Goal: Transaction & Acquisition: Purchase product/service

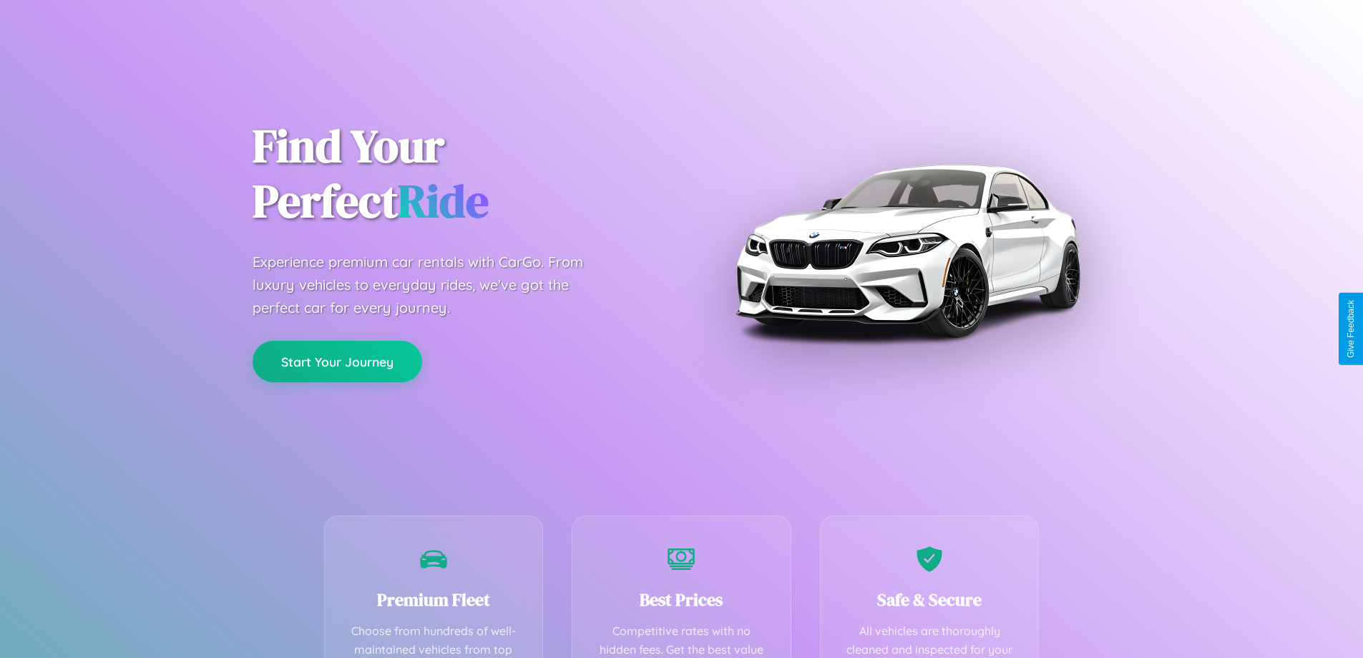
scroll to position [417, 0]
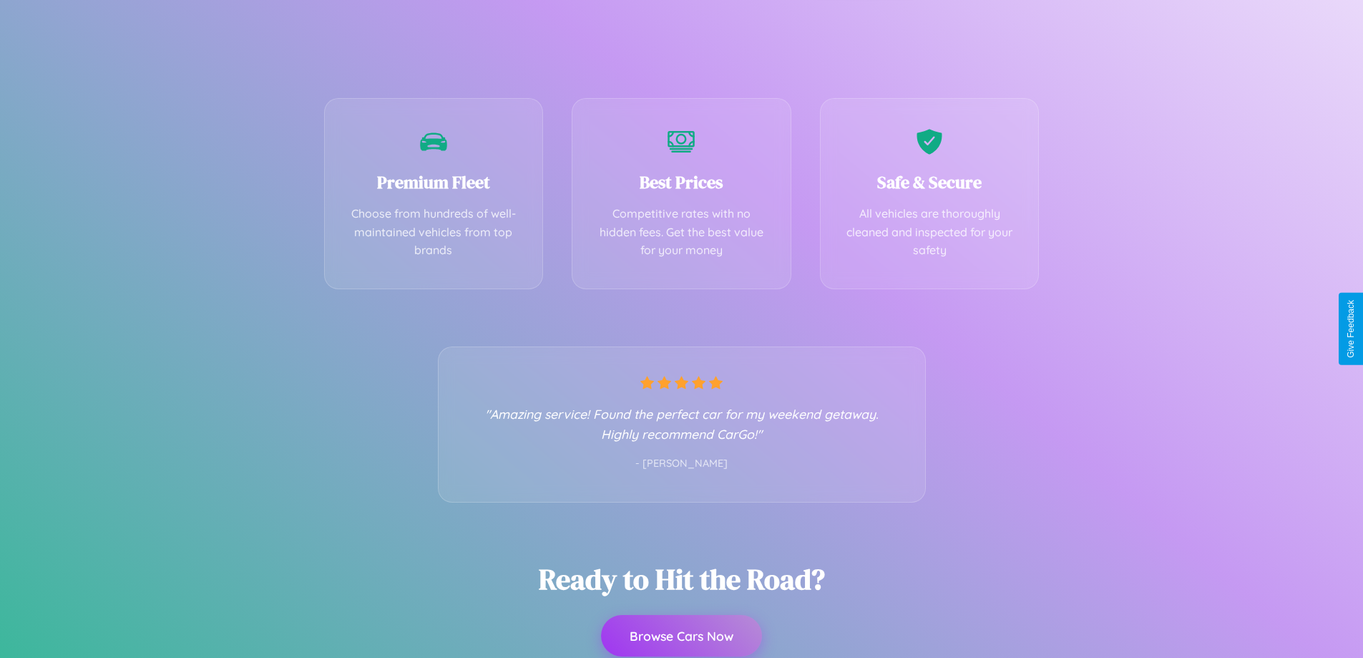
click at [681, 637] on button "Browse Cars Now" at bounding box center [681, 636] width 161 height 42
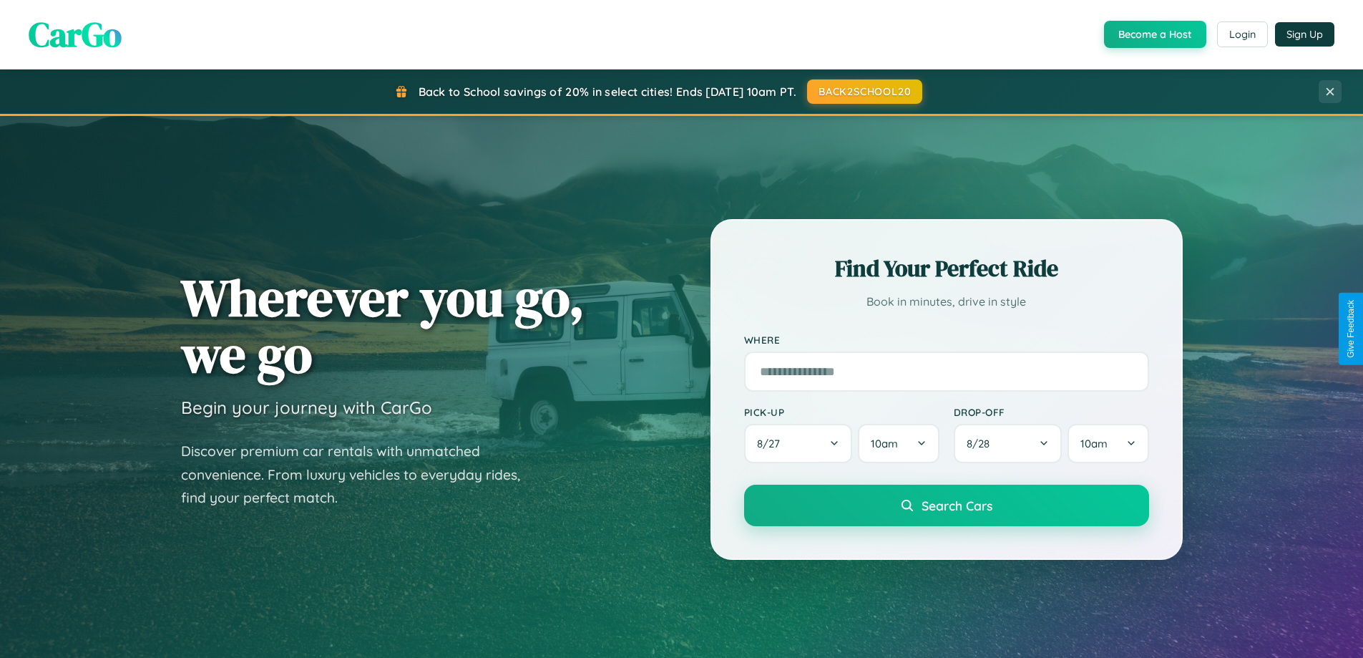
scroll to position [42, 0]
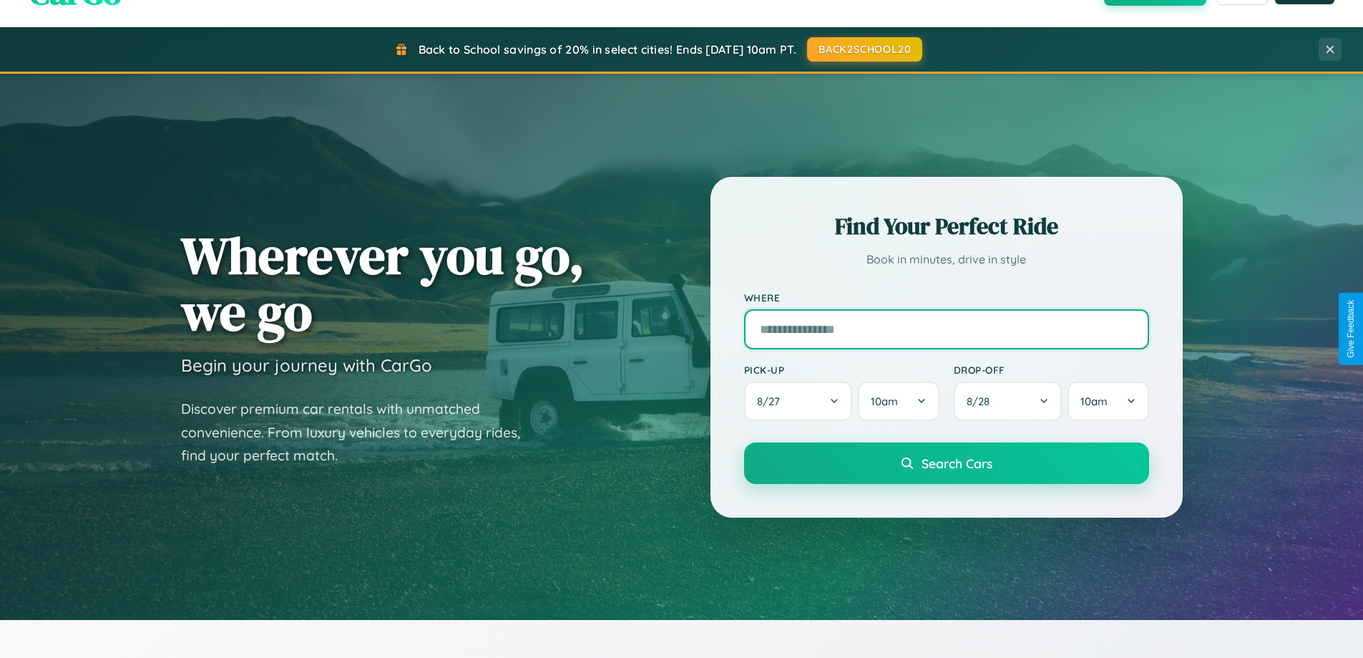
click at [946, 328] on input "text" at bounding box center [946, 329] width 405 height 40
type input "**********"
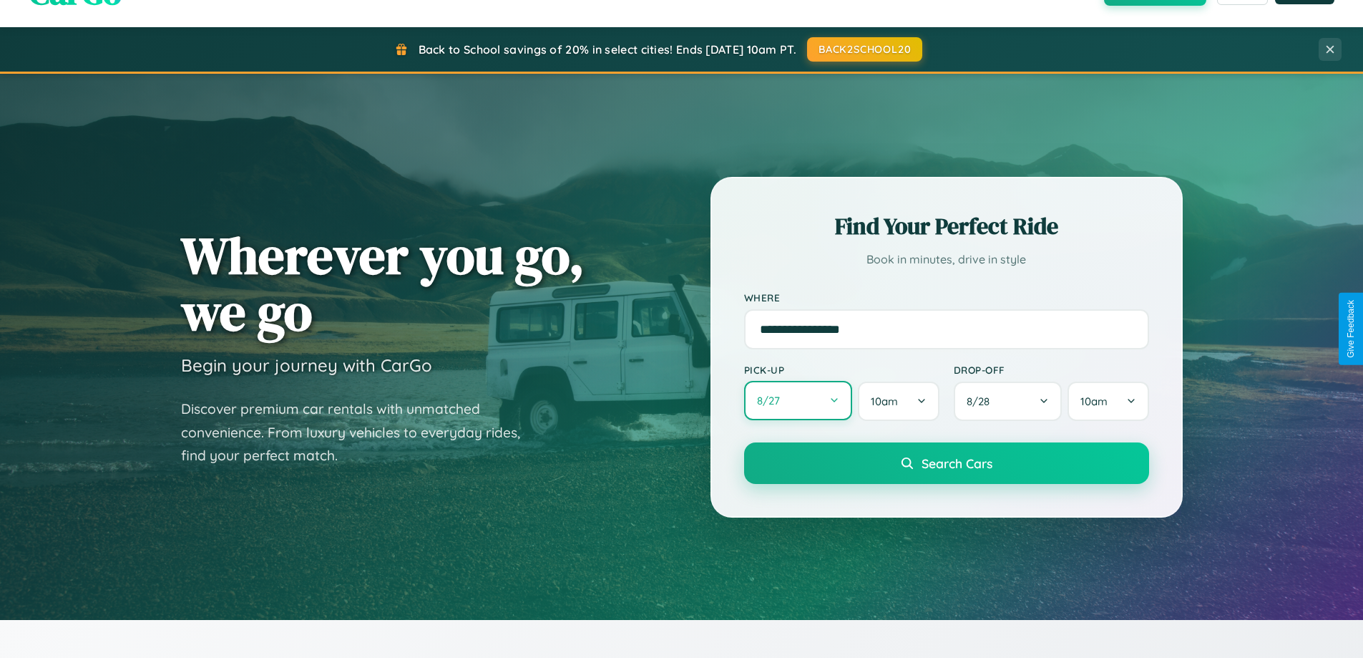
click at [798, 401] on button "8 / 27" at bounding box center [798, 400] width 109 height 39
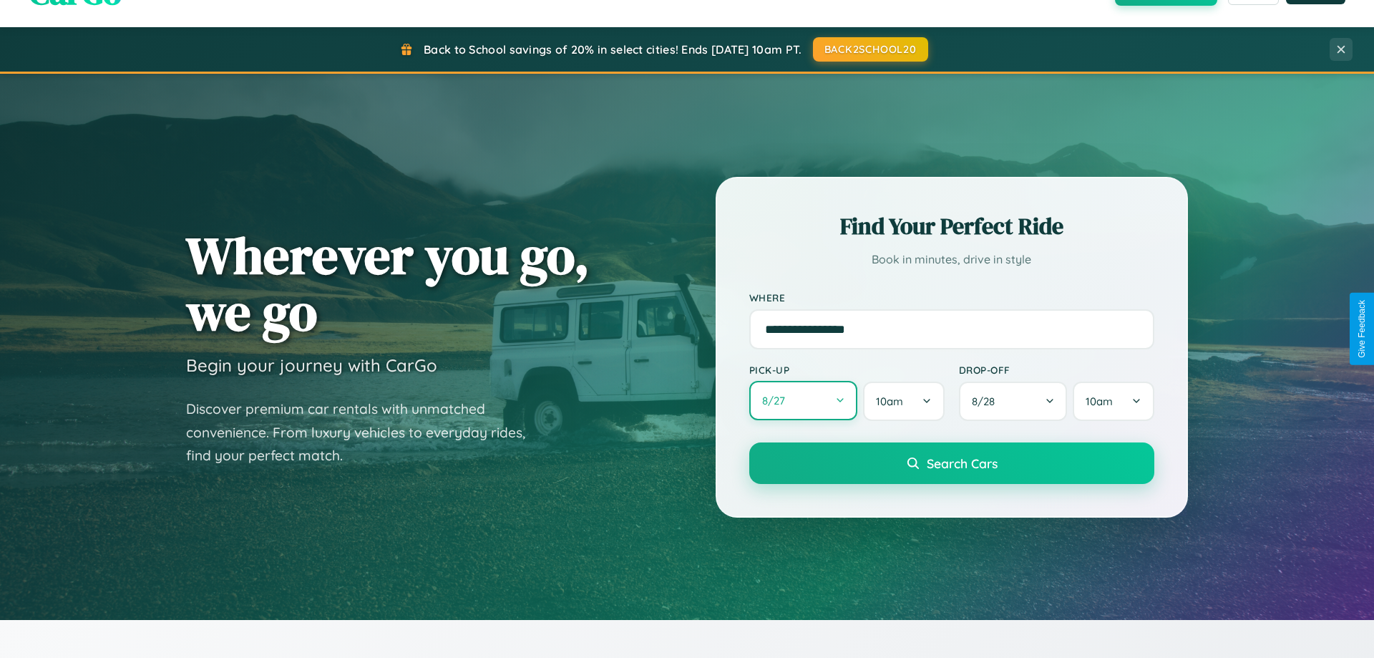
select select "*"
select select "****"
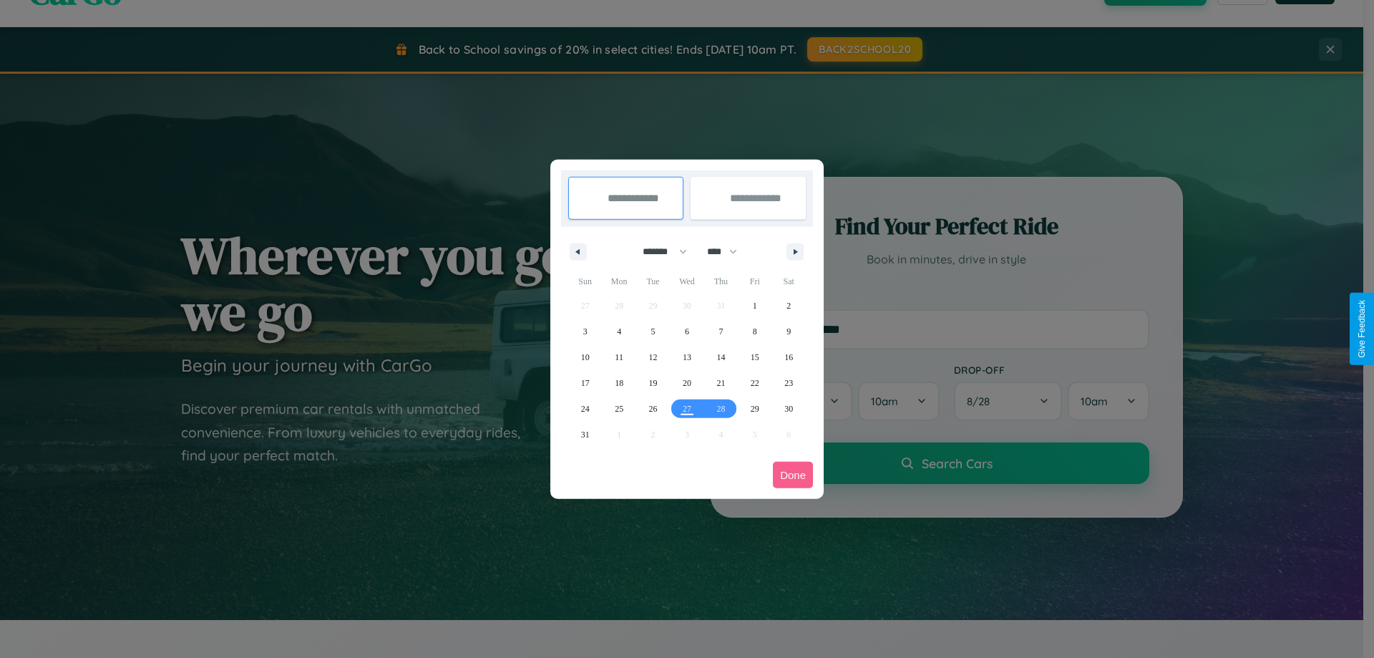
drag, startPoint x: 658, startPoint y: 251, endPoint x: 687, endPoint y: 287, distance: 45.8
click at [658, 251] on select "******* ******** ***** ***** *** **** **** ****** ********* ******* ******** **…" at bounding box center [662, 252] width 61 height 24
select select "*"
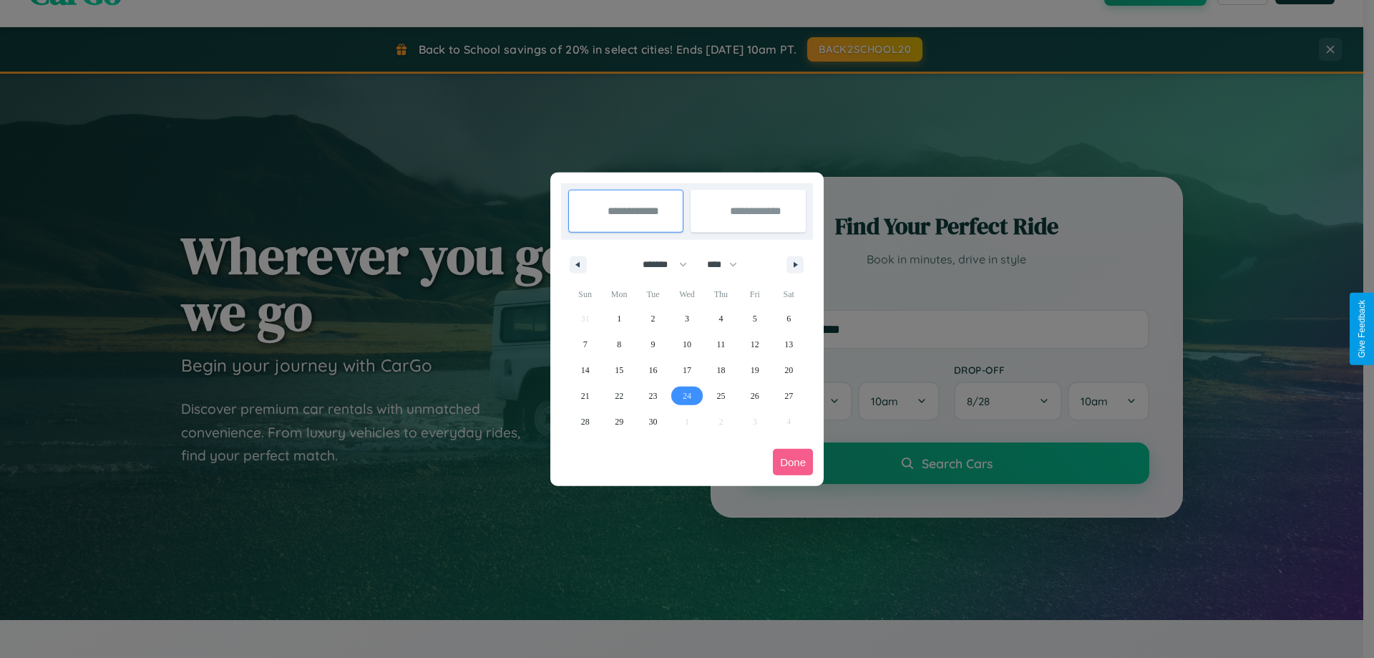
click at [686, 395] on span "24" at bounding box center [687, 396] width 9 height 26
type input "**********"
click at [795, 264] on icon "button" at bounding box center [797, 265] width 7 height 6
select select "*"
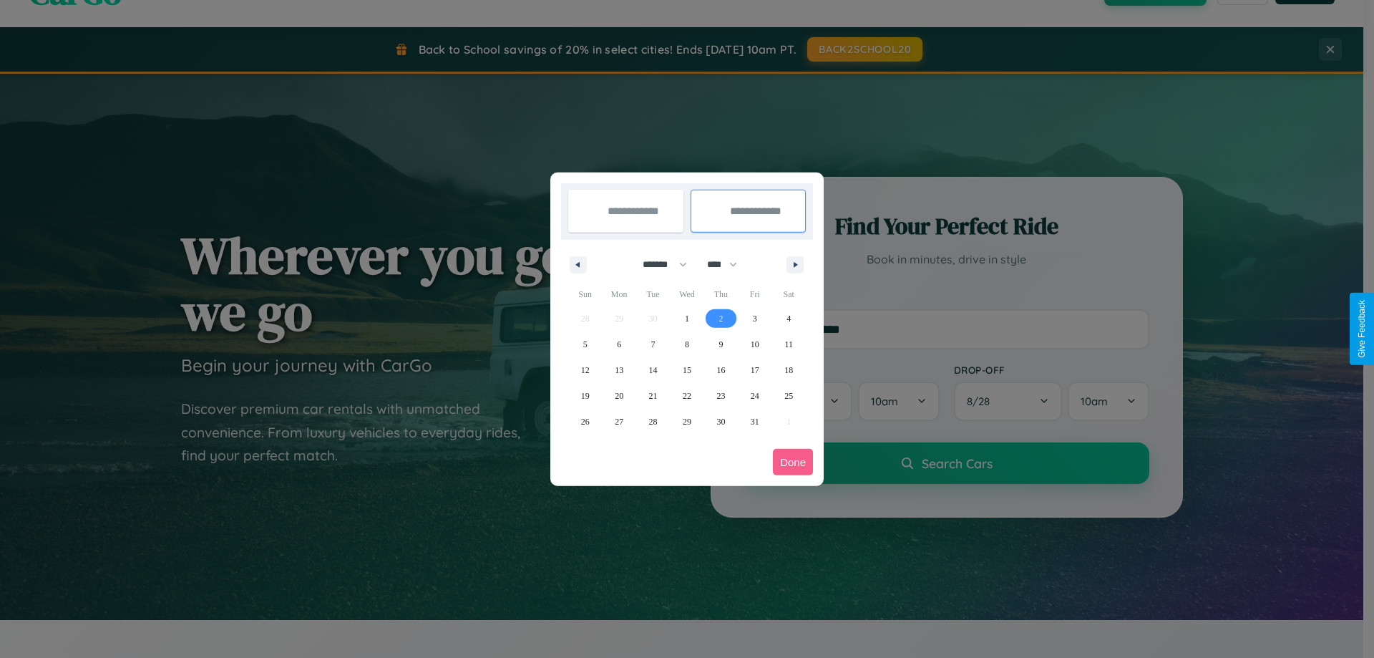
click at [721, 318] on span "2" at bounding box center [721, 319] width 4 height 26
type input "**********"
select select "*"
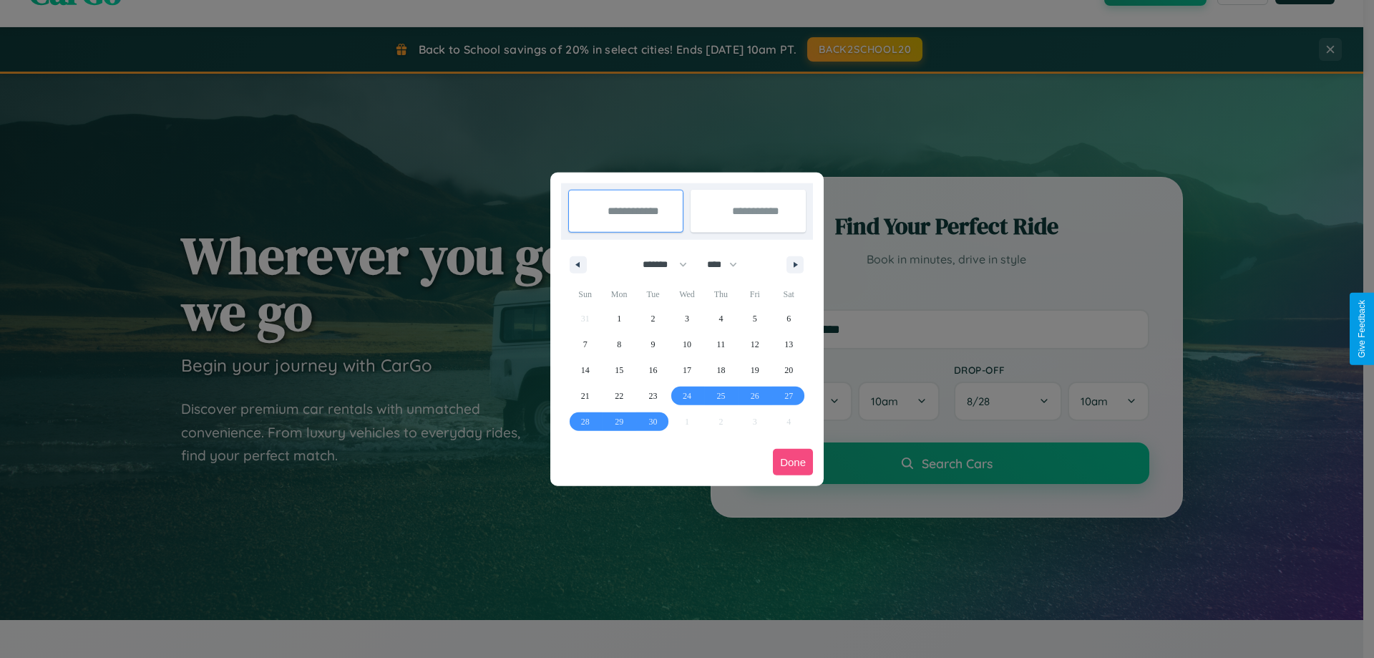
click at [793, 462] on button "Done" at bounding box center [793, 462] width 40 height 26
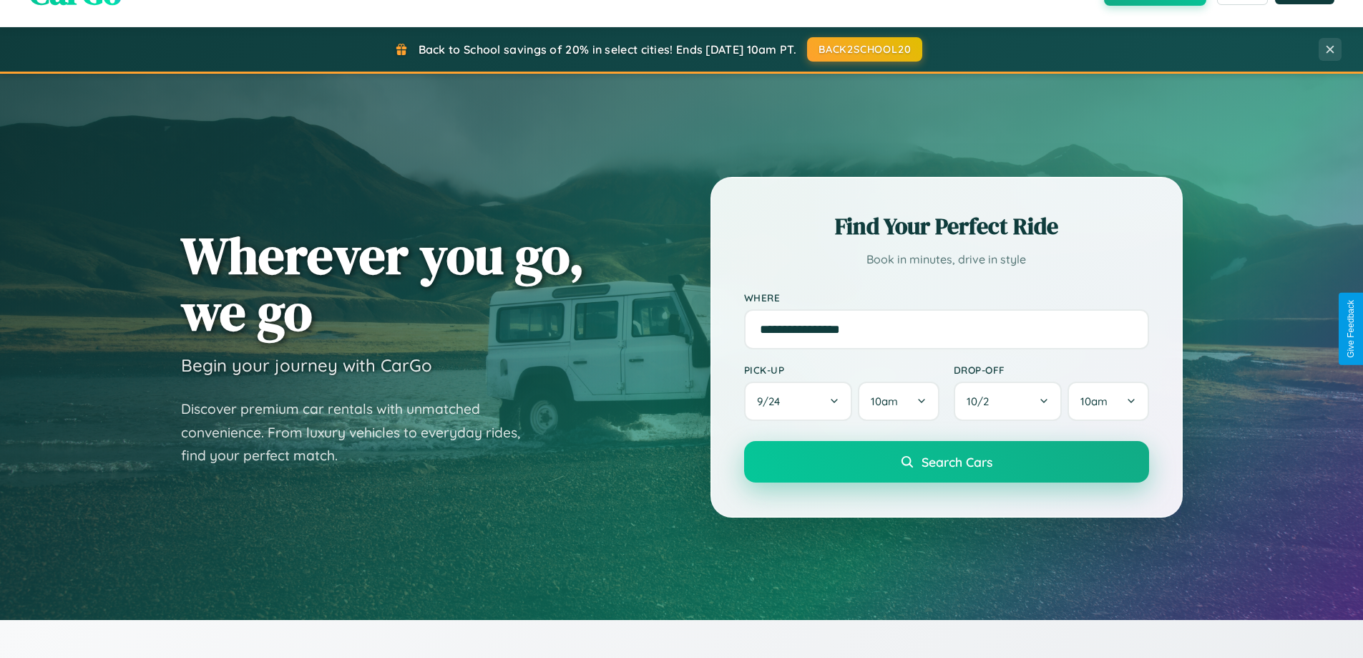
click at [946, 462] on span "Search Cars" at bounding box center [957, 462] width 71 height 16
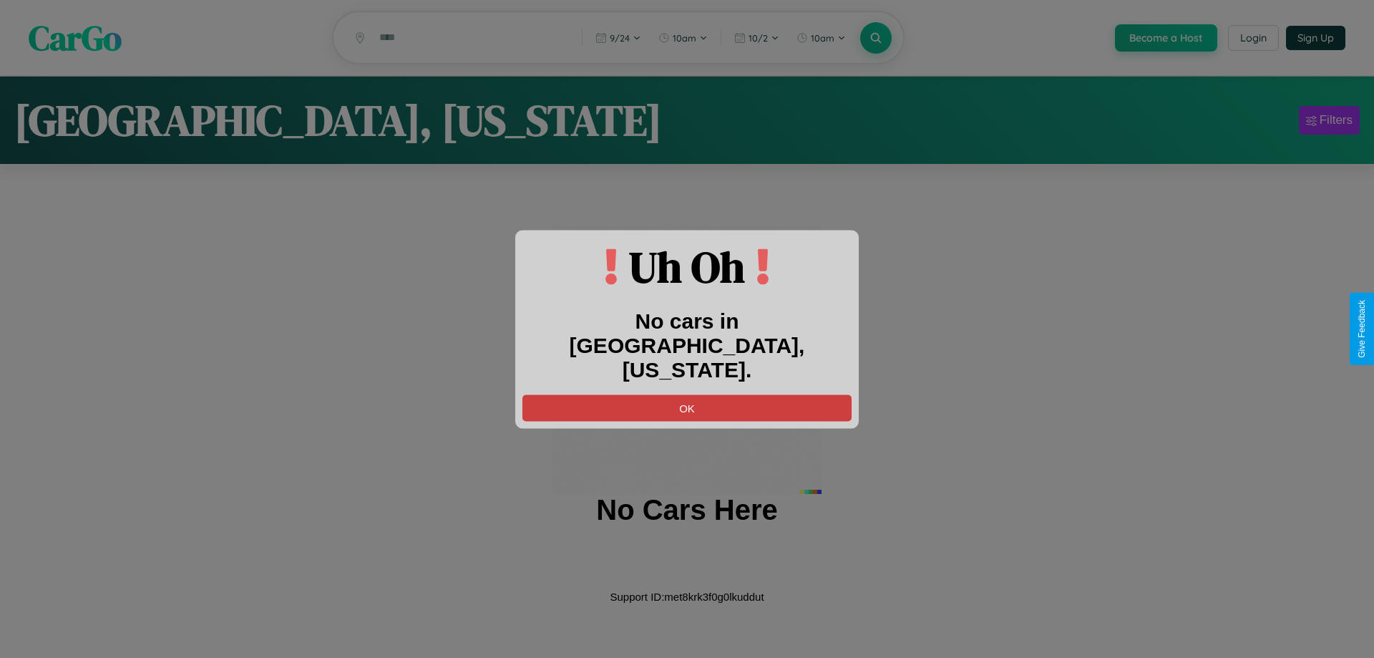
click at [687, 394] on button "OK" at bounding box center [686, 407] width 329 height 26
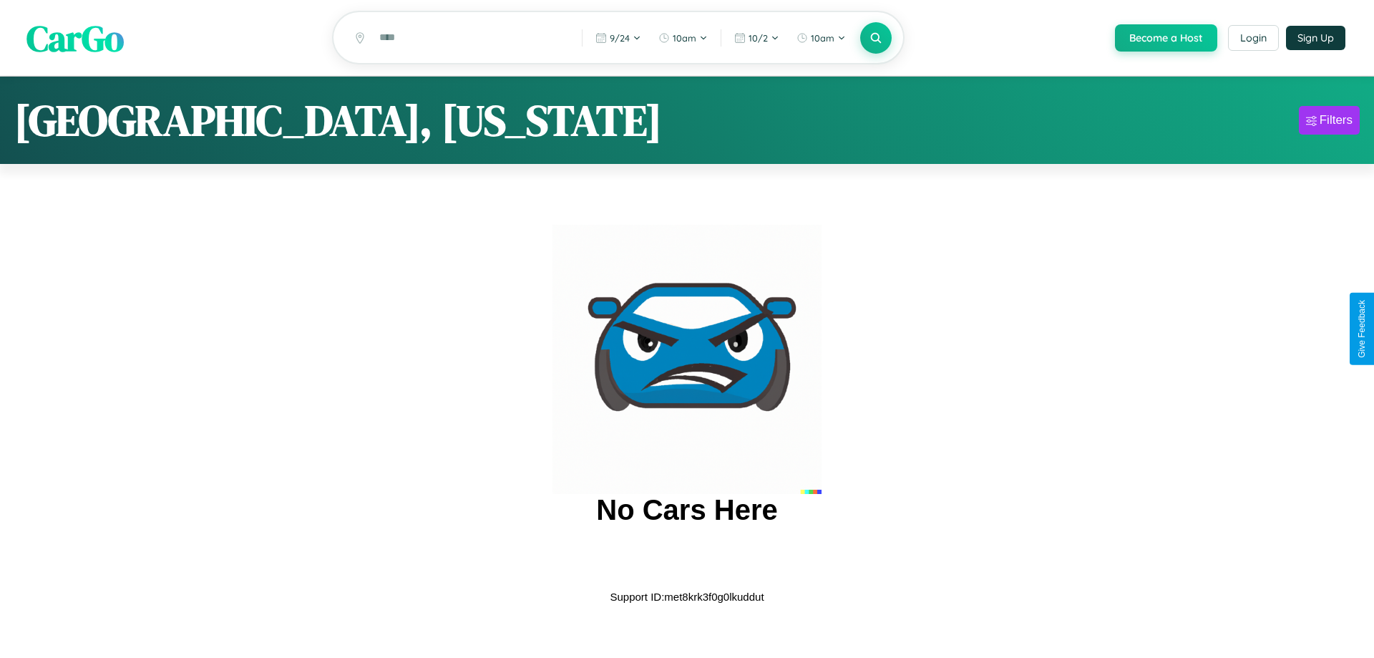
click at [75, 39] on span "CarGo" at bounding box center [74, 37] width 97 height 49
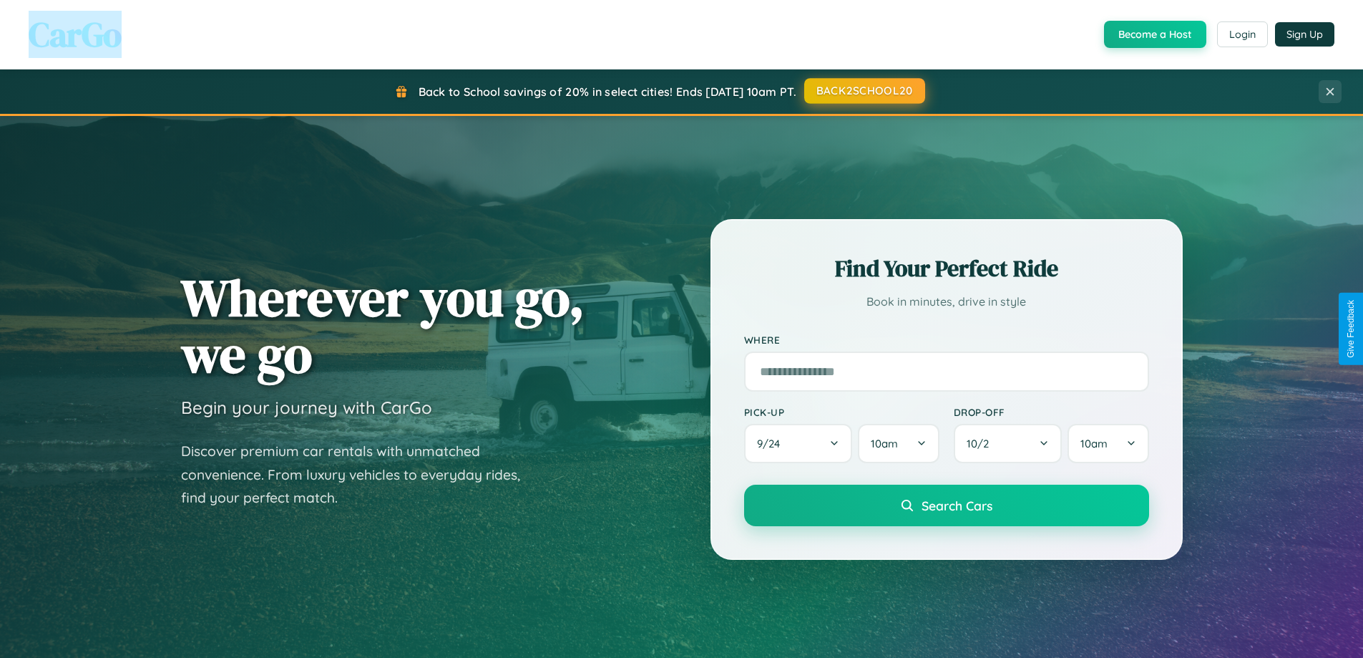
click at [864, 91] on button "BACK2SCHOOL20" at bounding box center [864, 91] width 121 height 26
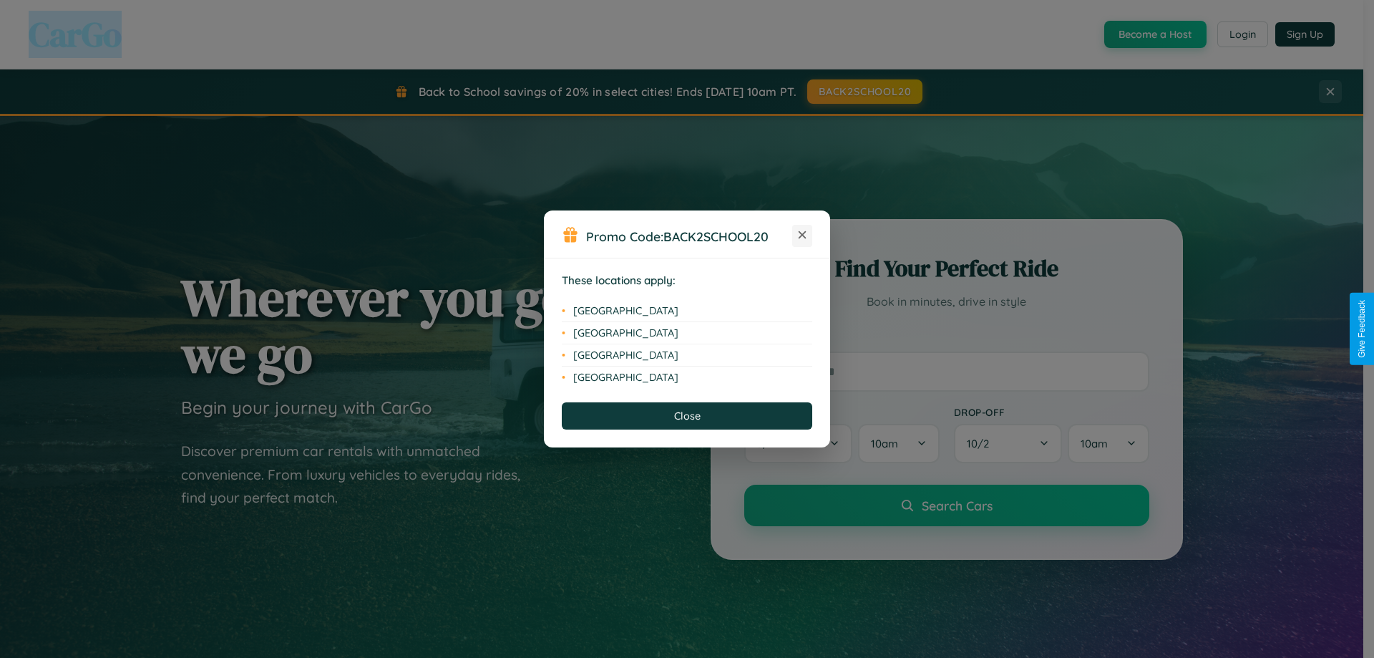
click at [802, 235] on icon at bounding box center [803, 235] width 8 height 8
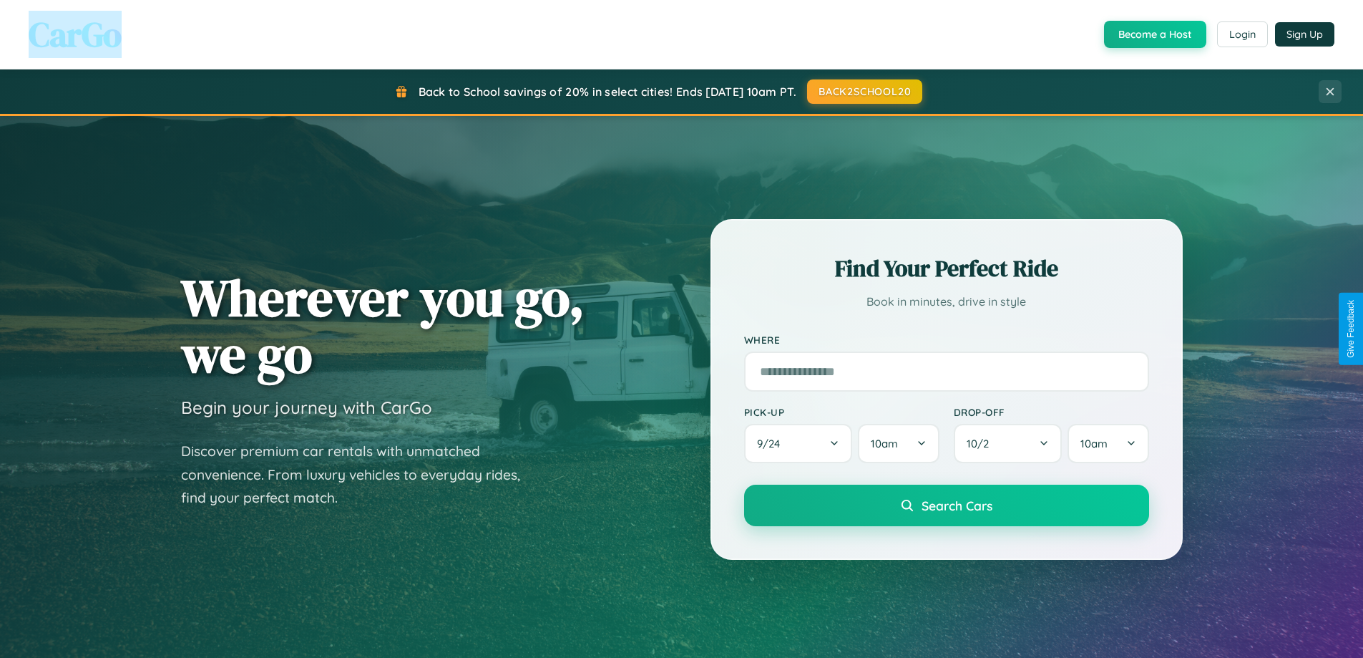
scroll to position [42, 0]
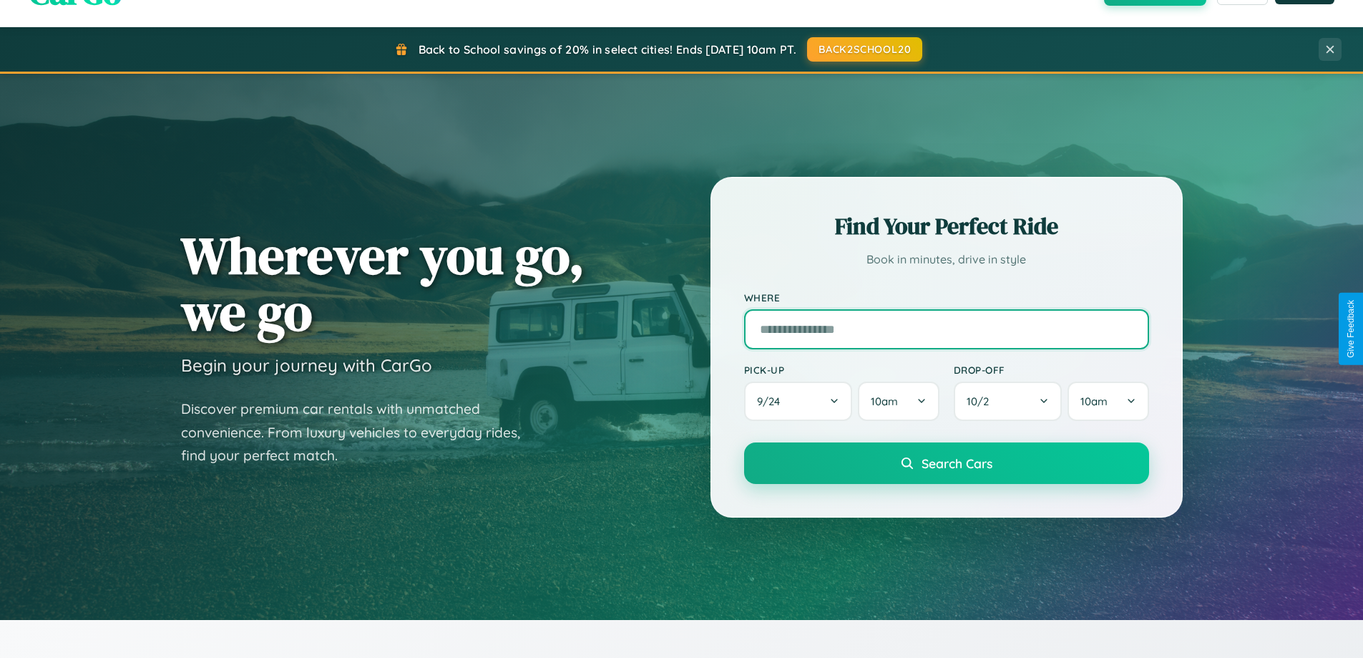
click at [946, 328] on input "text" at bounding box center [946, 329] width 405 height 40
type input "*********"
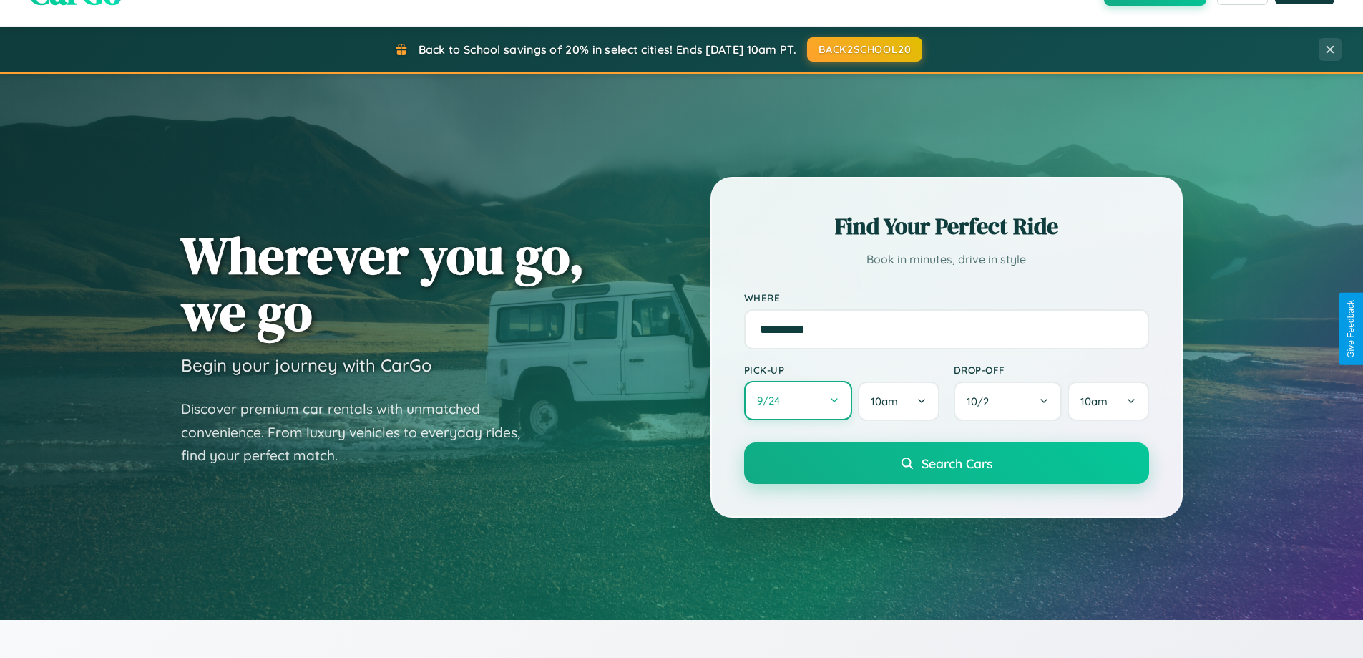
click at [798, 401] on button "9 / 24" at bounding box center [798, 400] width 109 height 39
select select "*"
select select "****"
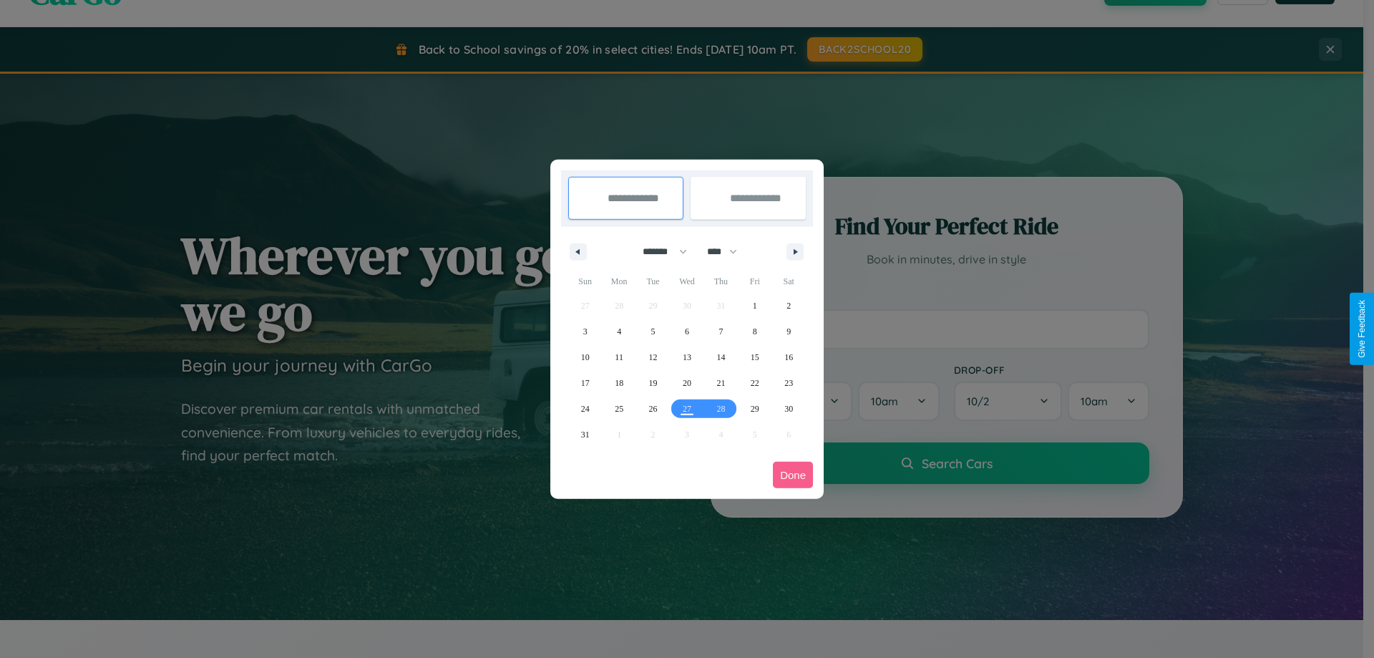
click at [658, 251] on select "******* ******** ***** ***** *** **** **** ****** ********* ******* ******** **…" at bounding box center [662, 252] width 61 height 24
select select "*"
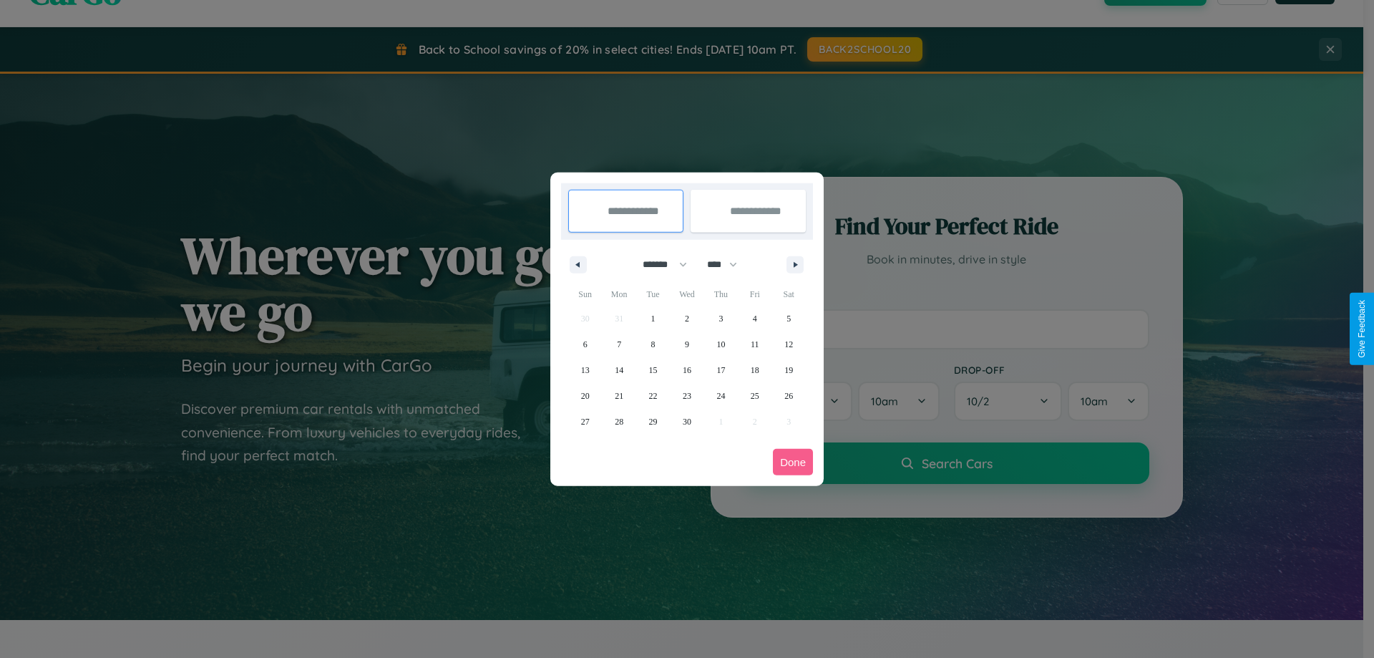
drag, startPoint x: 729, startPoint y: 264, endPoint x: 687, endPoint y: 287, distance: 47.4
click at [729, 264] on select "**** **** **** **** **** **** **** **** **** **** **** **** **** **** **** ****…" at bounding box center [721, 265] width 43 height 24
select select "****"
click at [721, 369] on span "16" at bounding box center [720, 370] width 9 height 26
type input "**********"
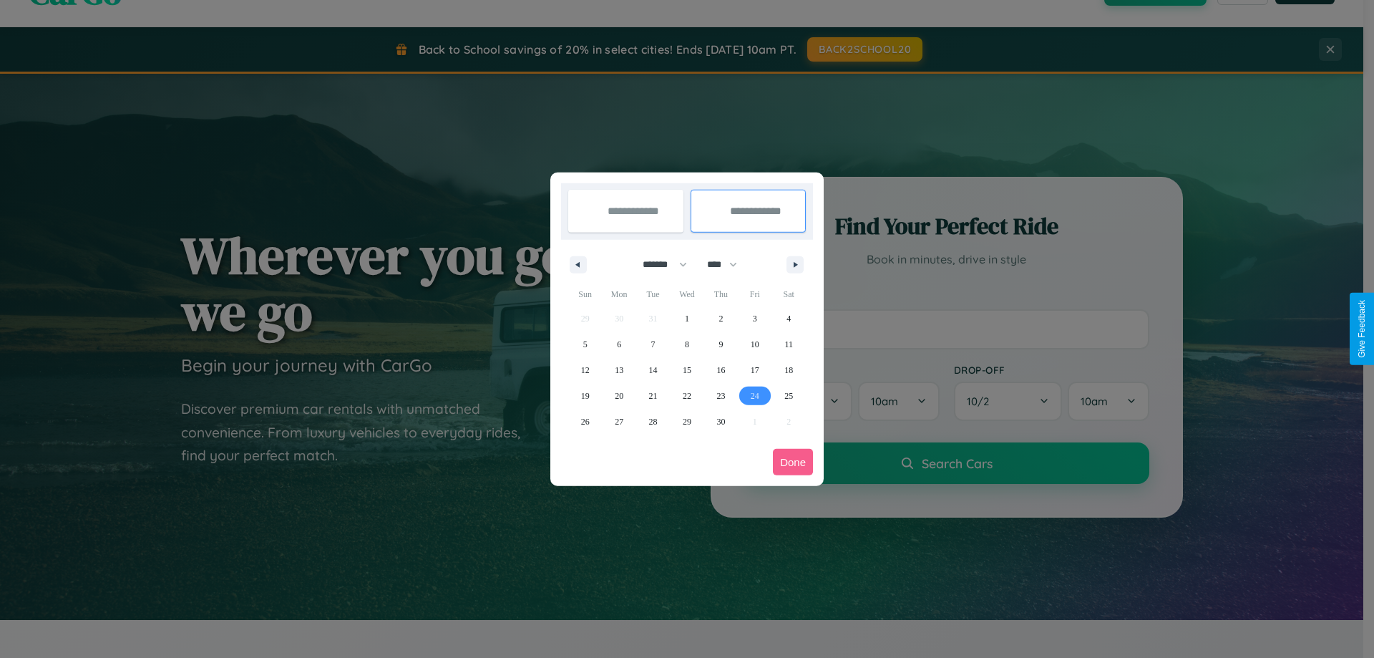
click at [754, 395] on span "24" at bounding box center [755, 396] width 9 height 26
type input "**********"
click at [793, 462] on button "Done" at bounding box center [793, 462] width 40 height 26
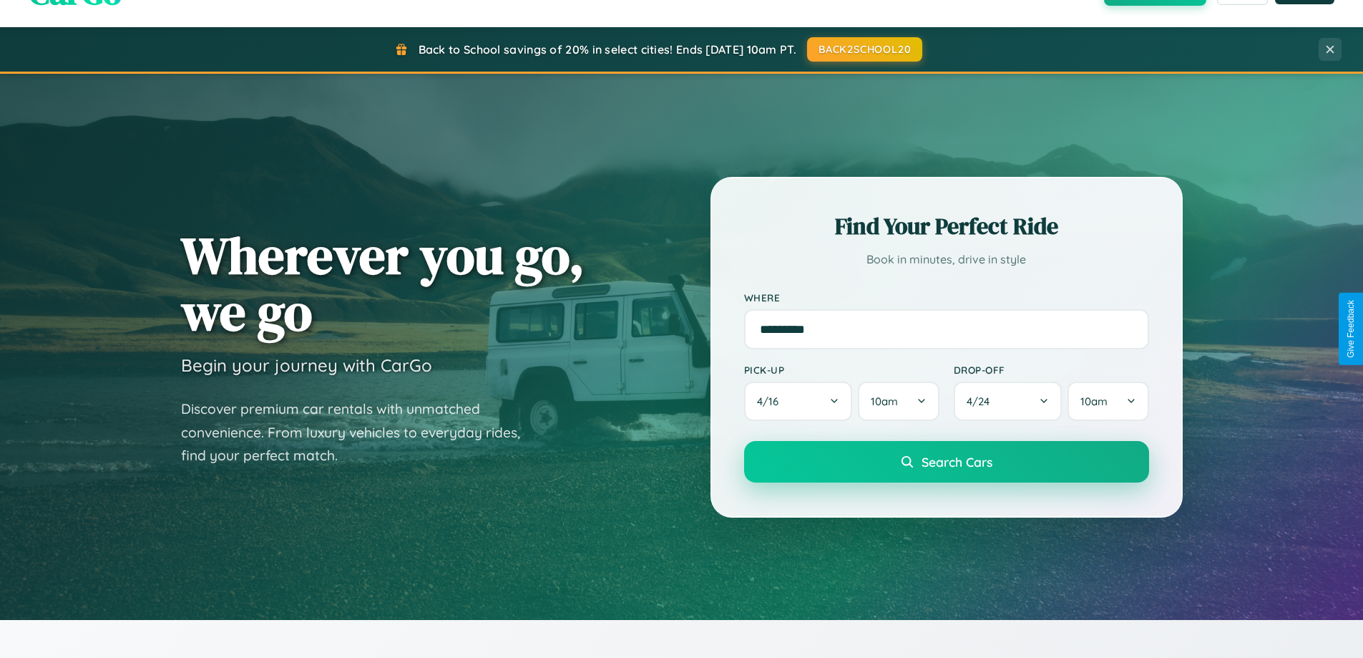
click at [946, 462] on span "Search Cars" at bounding box center [957, 462] width 71 height 16
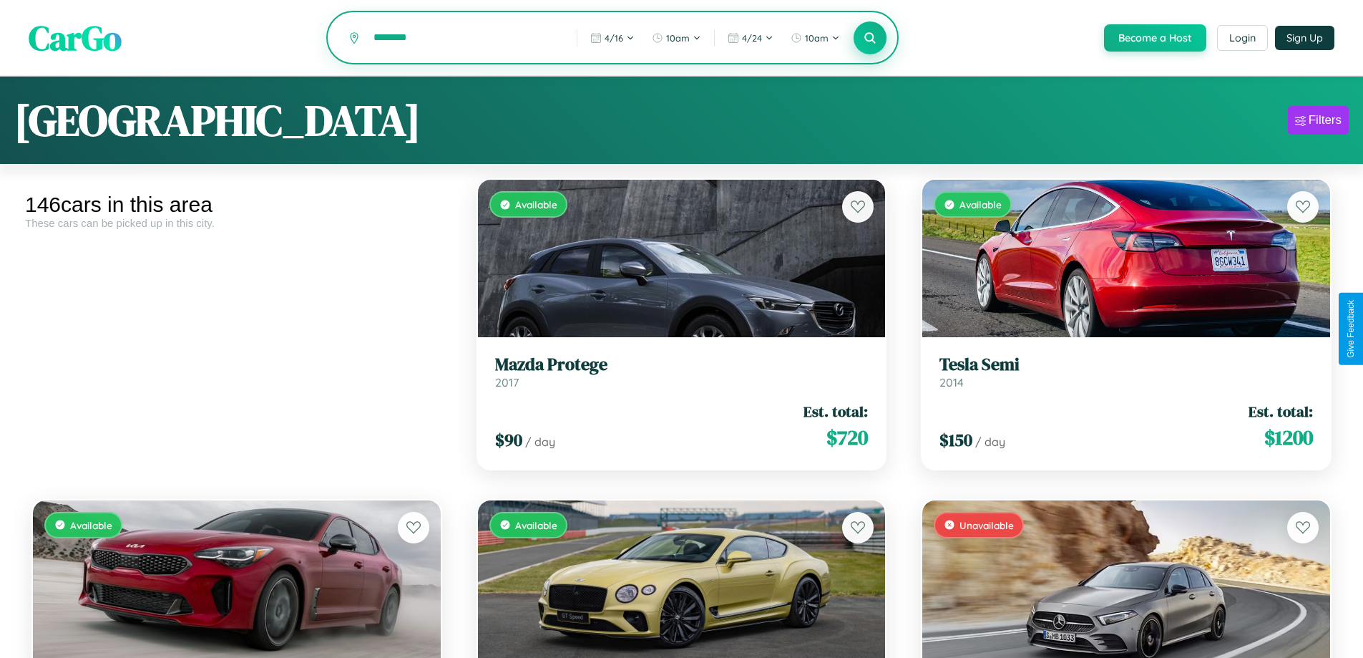
type input "********"
click at [870, 39] on icon at bounding box center [871, 38] width 14 height 14
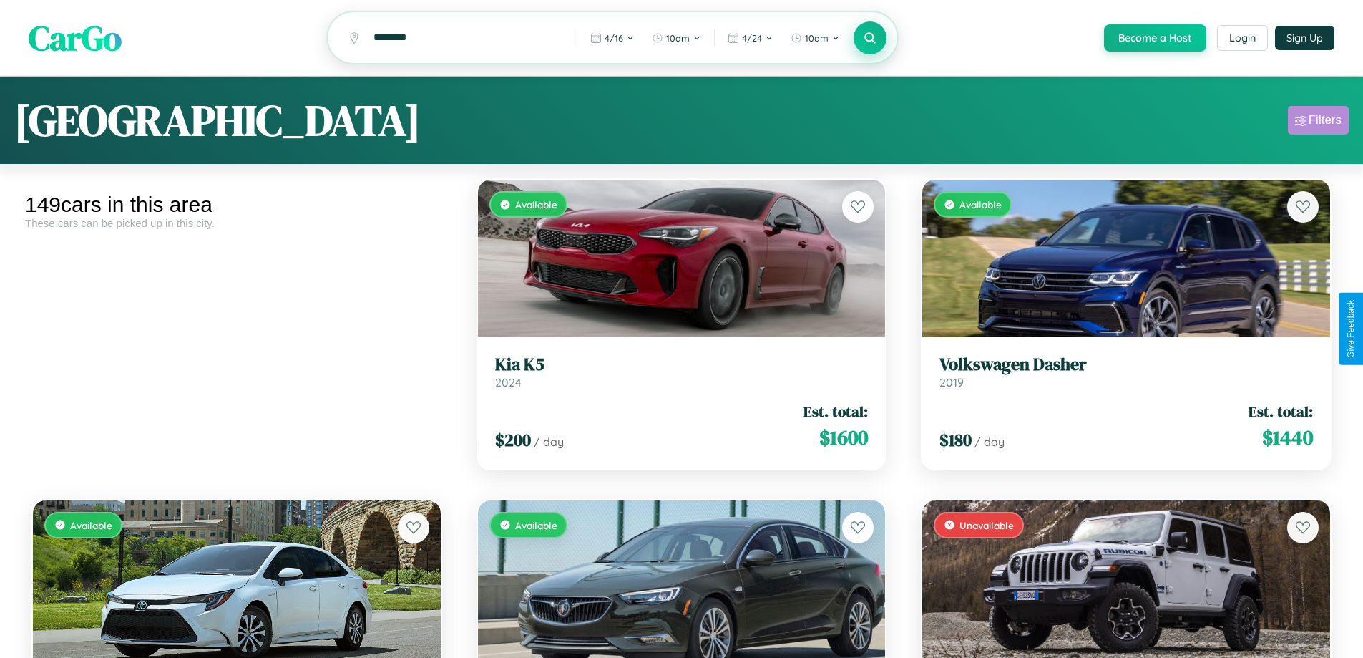
click at [1318, 122] on div "Filters" at bounding box center [1325, 120] width 33 height 14
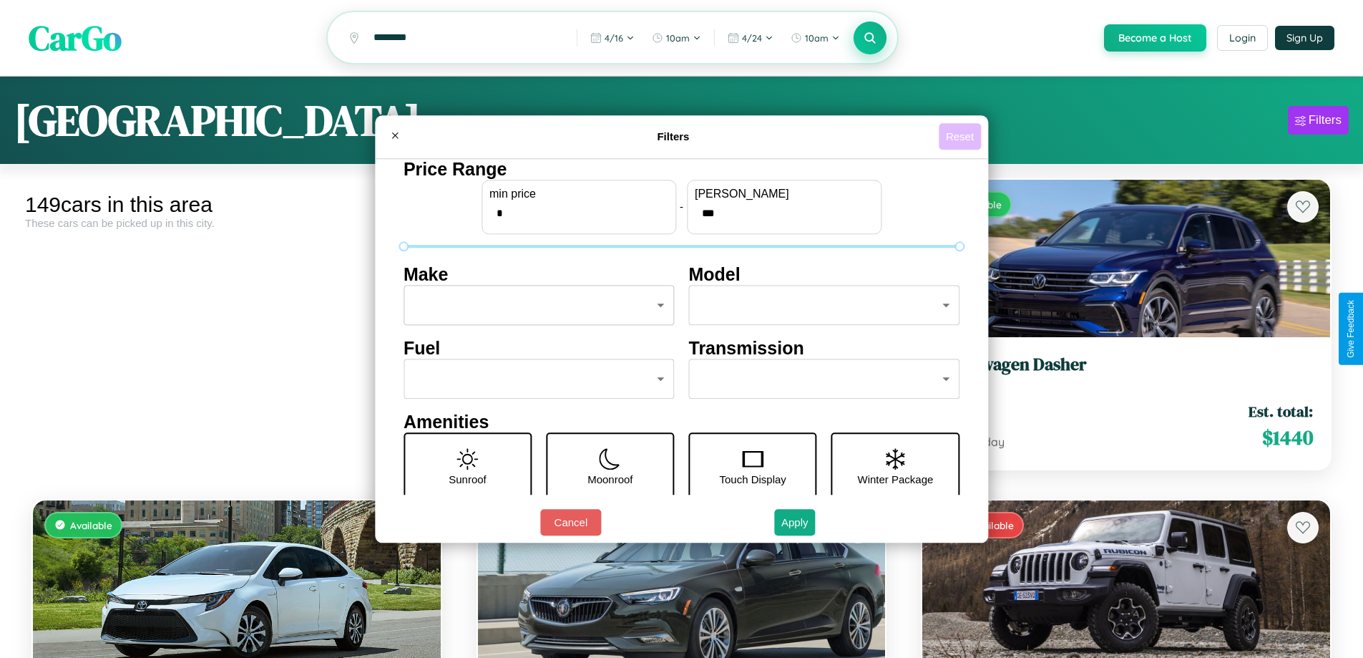
click at [962, 136] on button "Reset" at bounding box center [960, 136] width 42 height 26
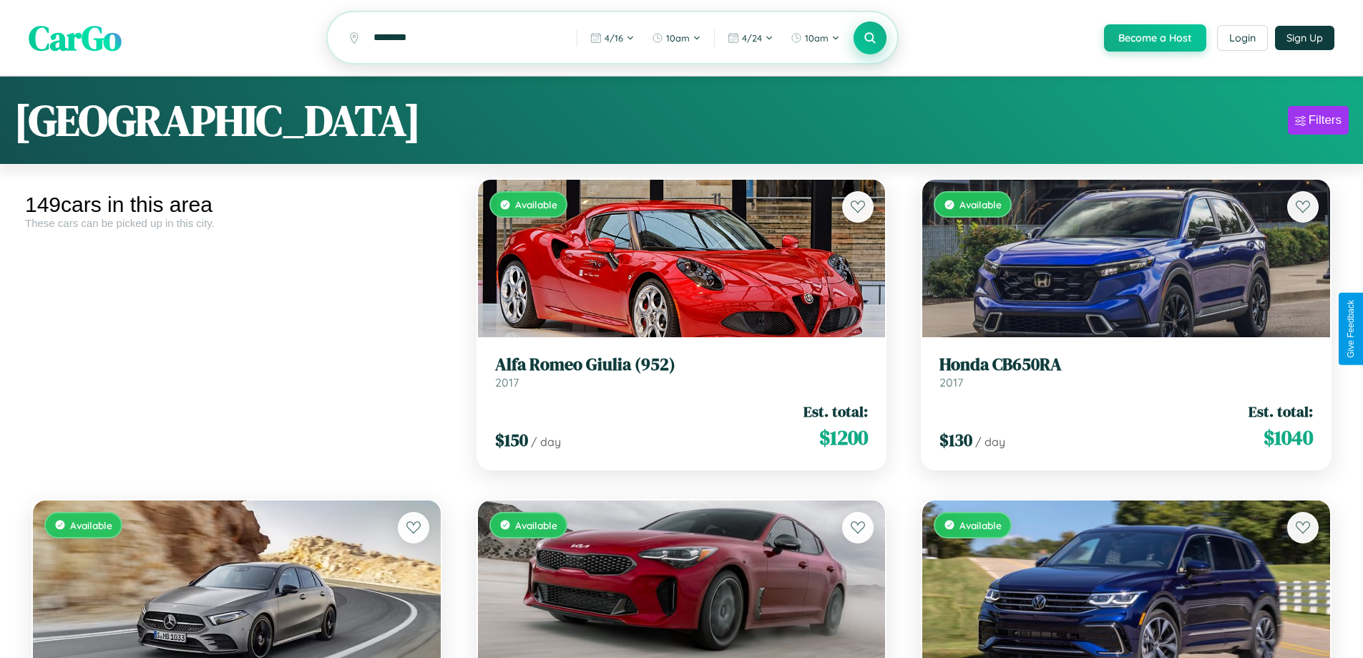
scroll to position [87, 0]
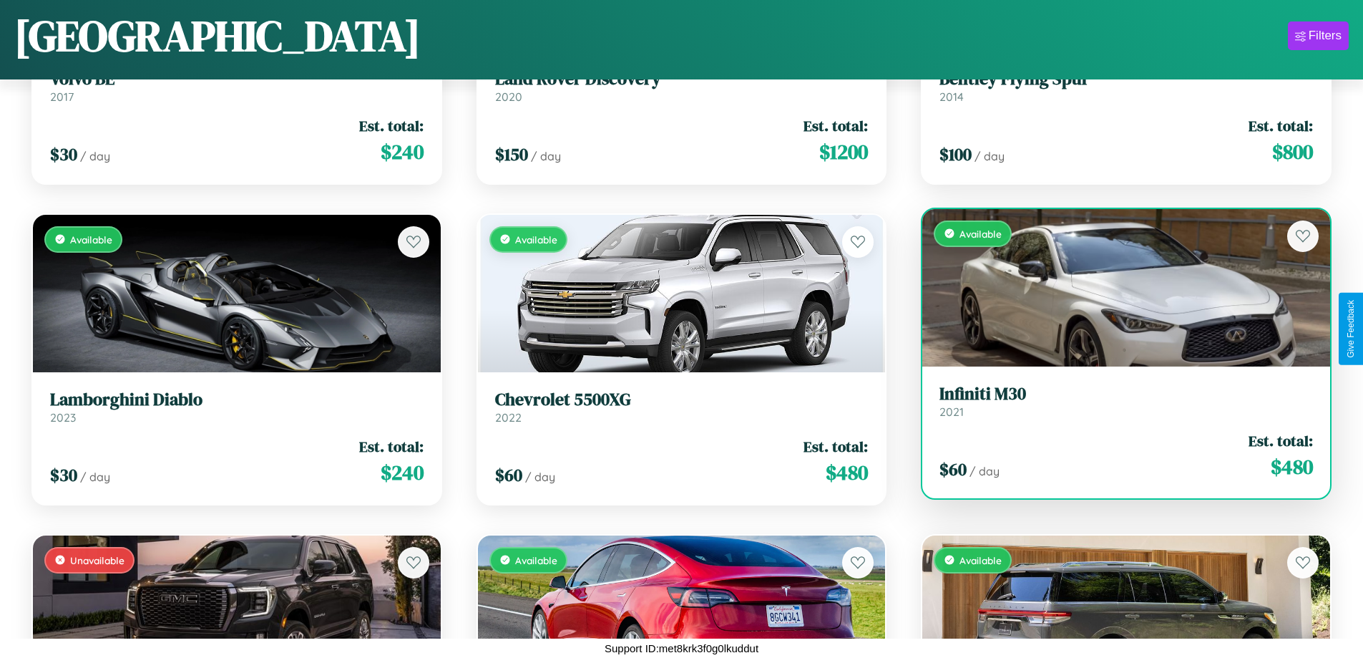
click at [1117, 401] on h3 "Infiniti M30" at bounding box center [1127, 394] width 374 height 21
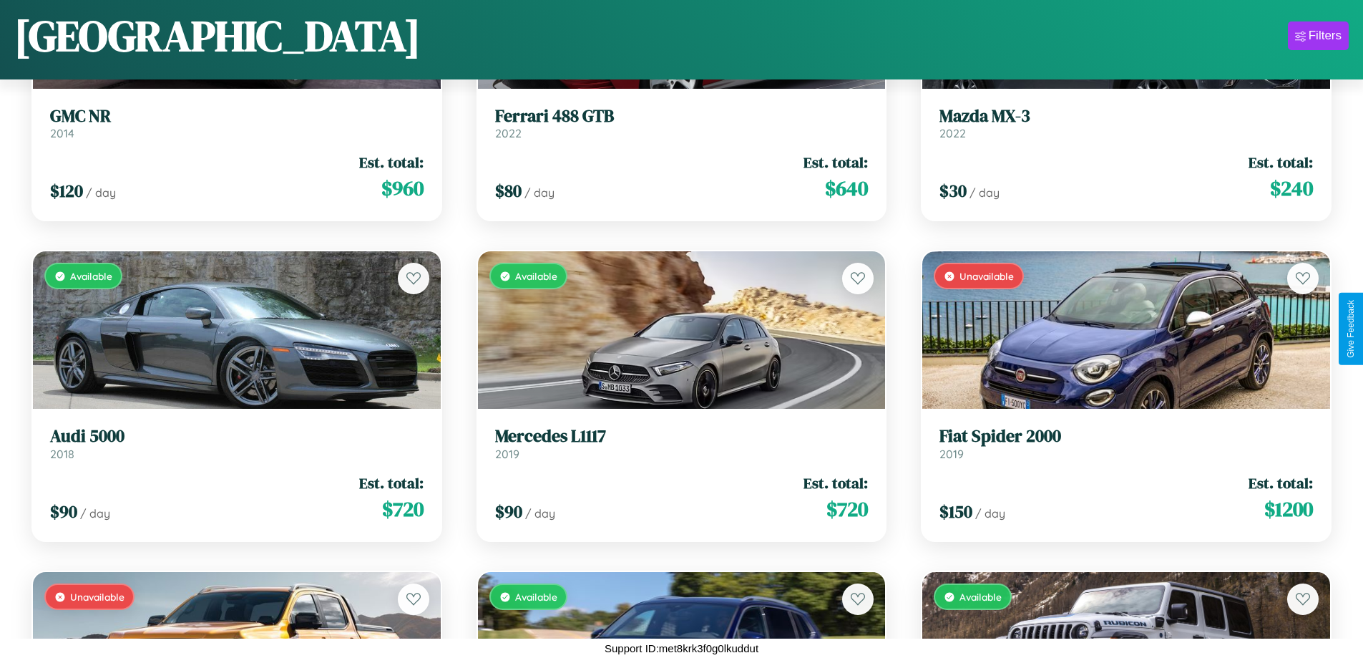
scroll to position [3406, 0]
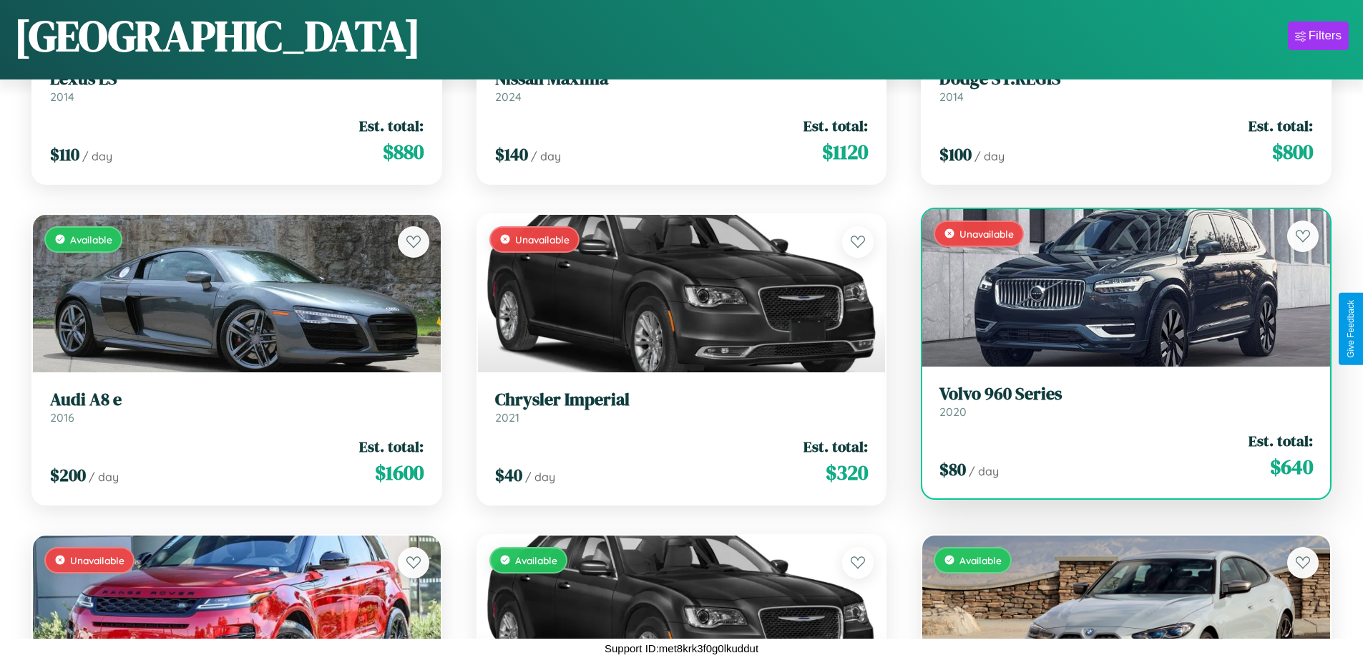
click at [1117, 287] on div "Unavailable" at bounding box center [1126, 287] width 408 height 157
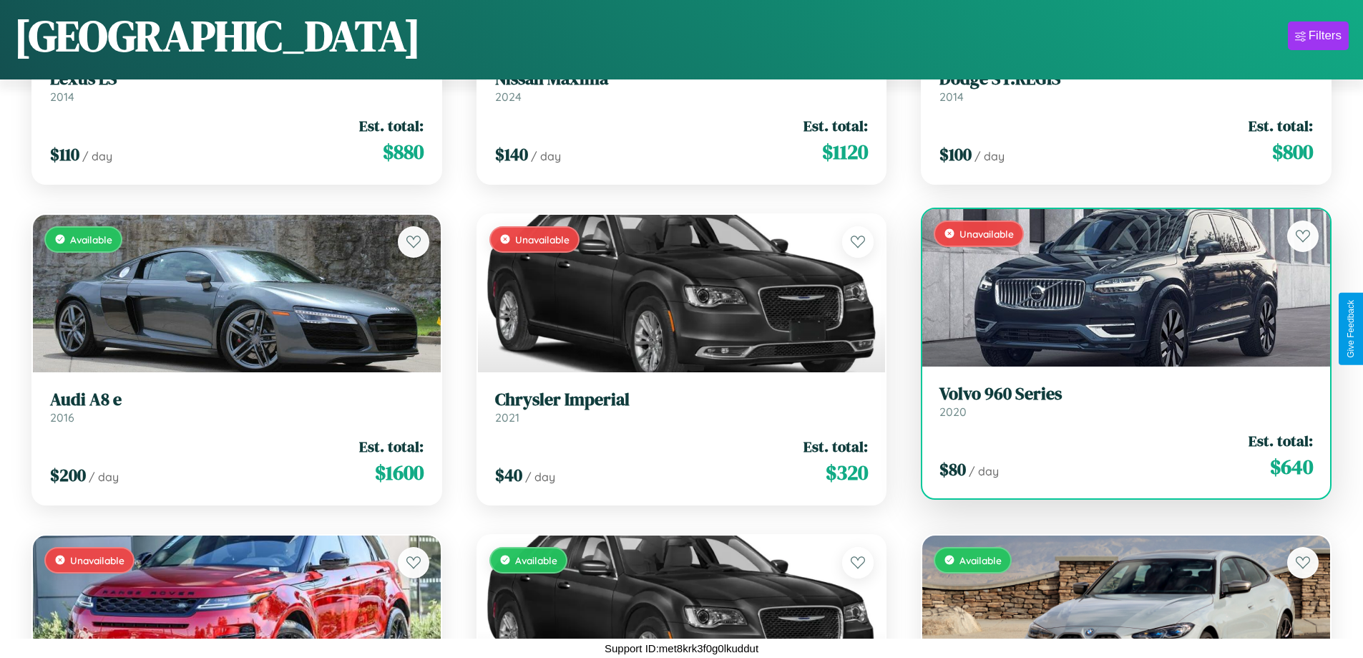
click at [1117, 287] on div "Unavailable" at bounding box center [1126, 287] width 408 height 157
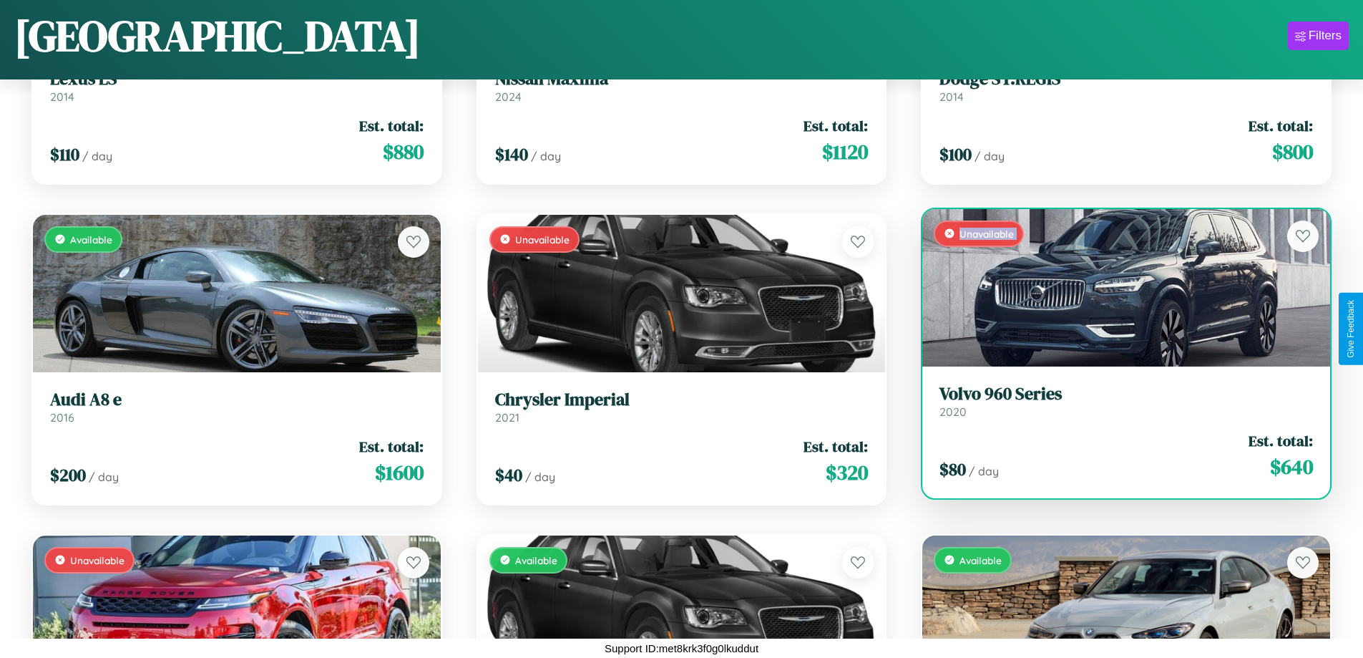
click at [1117, 287] on div "Unavailable" at bounding box center [1126, 287] width 408 height 157
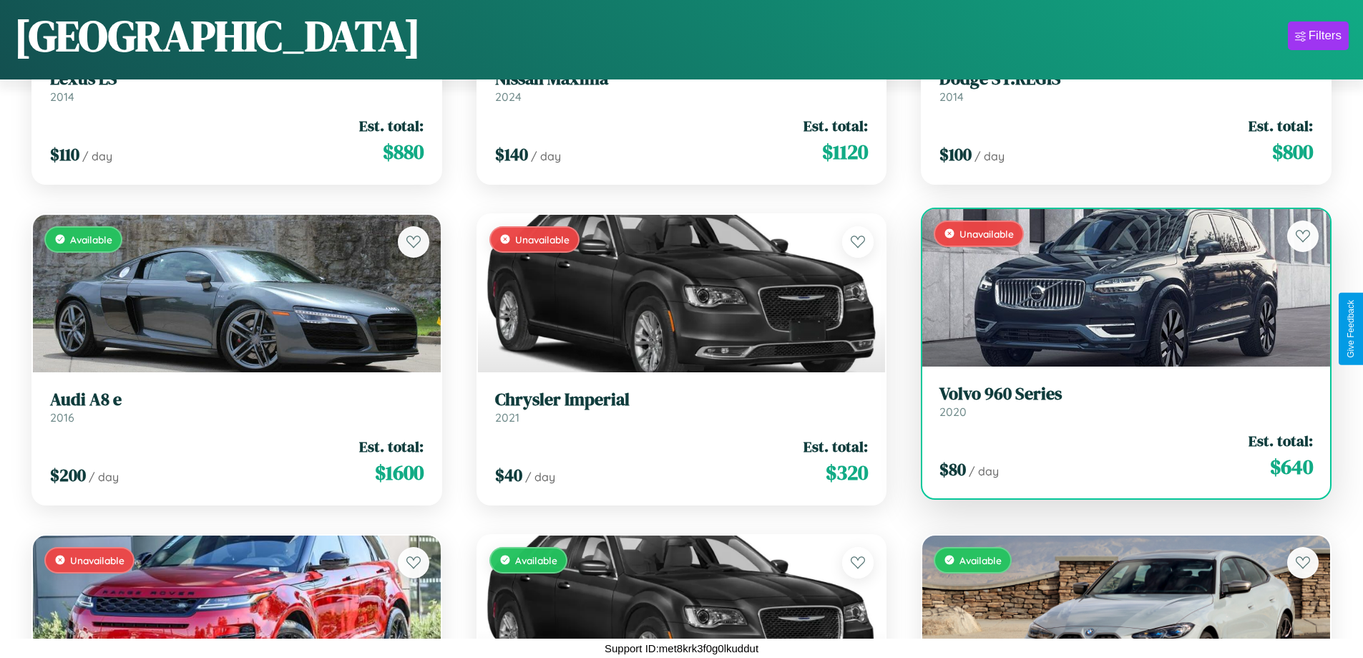
click at [1117, 287] on div "Unavailable" at bounding box center [1126, 287] width 408 height 157
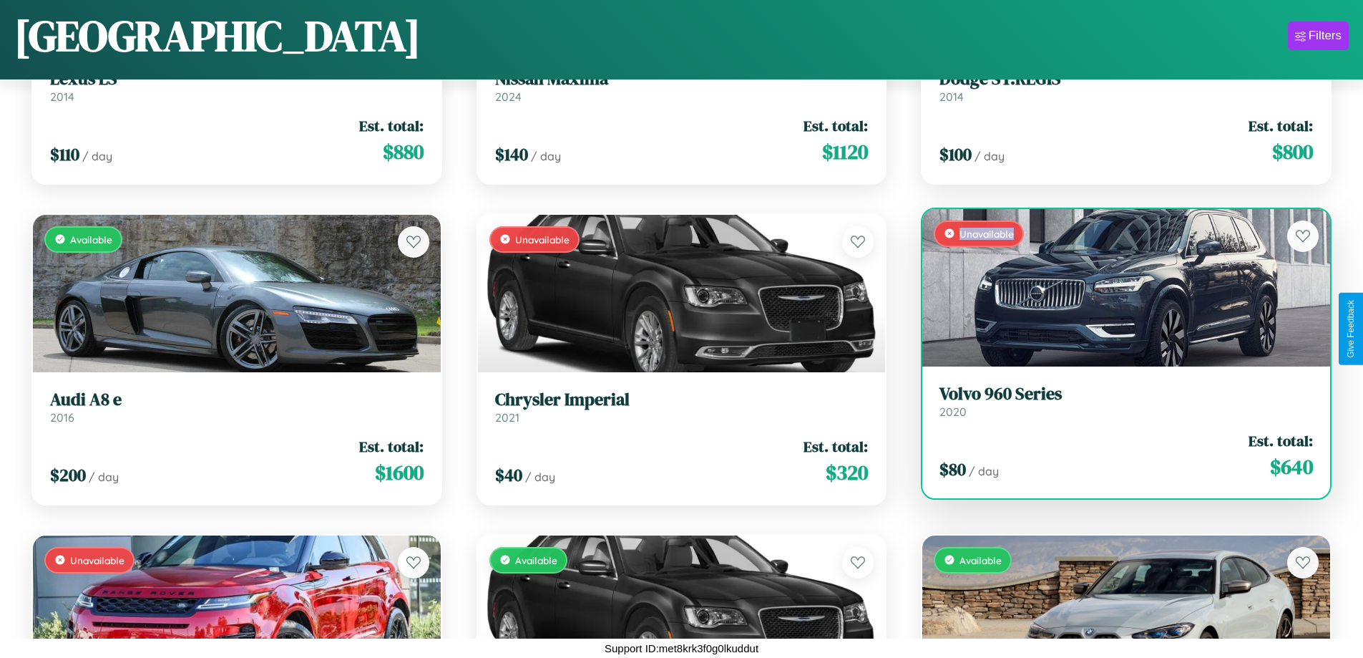
click at [1117, 287] on div "Unavailable" at bounding box center [1126, 287] width 408 height 157
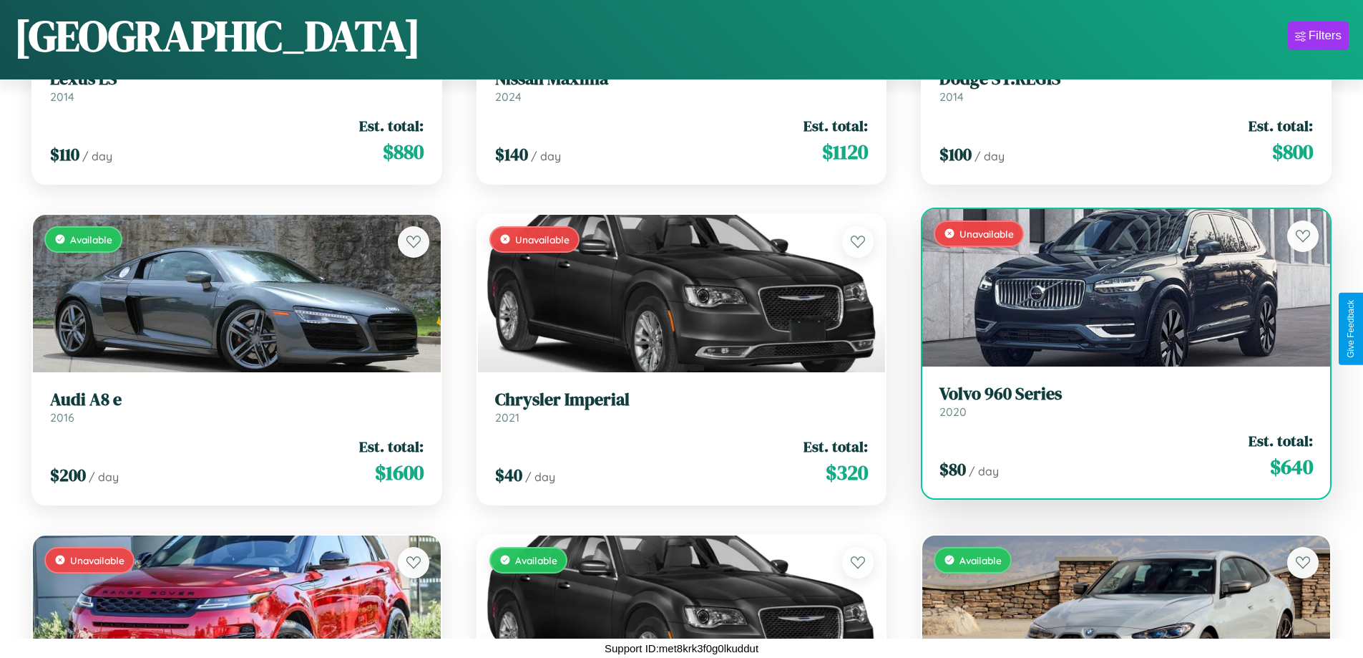
click at [1117, 401] on h3 "Volvo 960 Series" at bounding box center [1127, 394] width 374 height 21
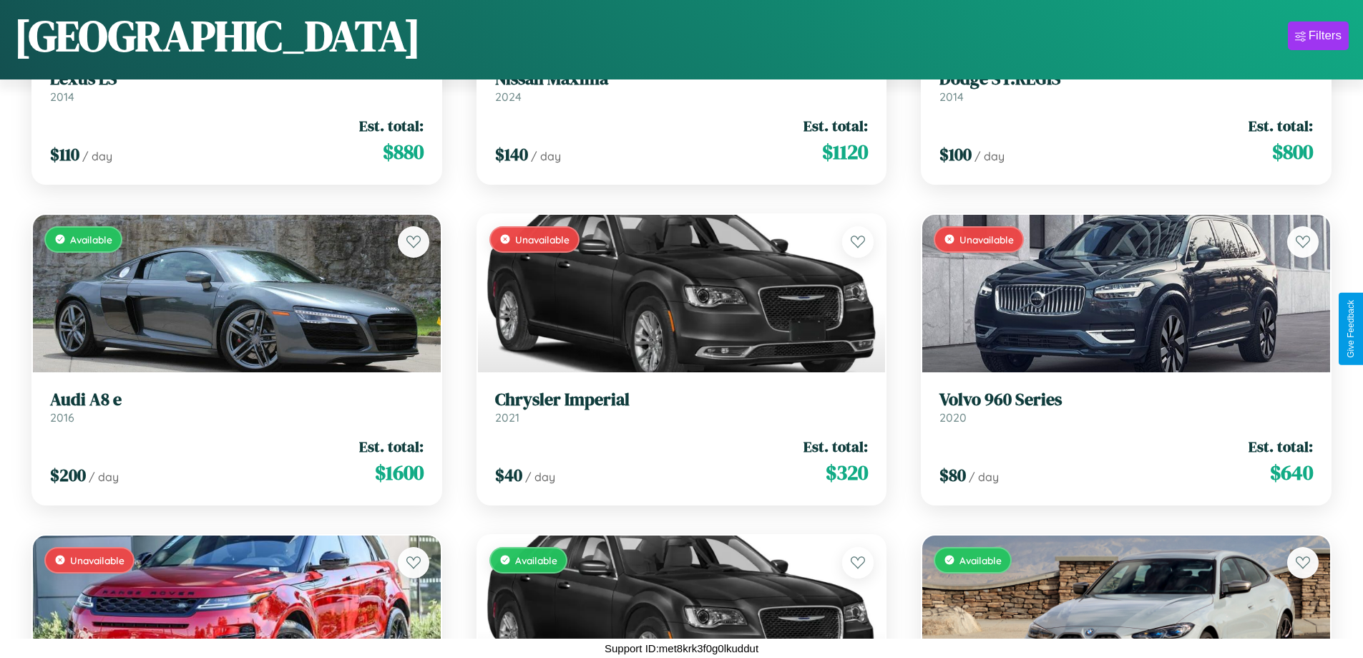
scroll to position [67, 0]
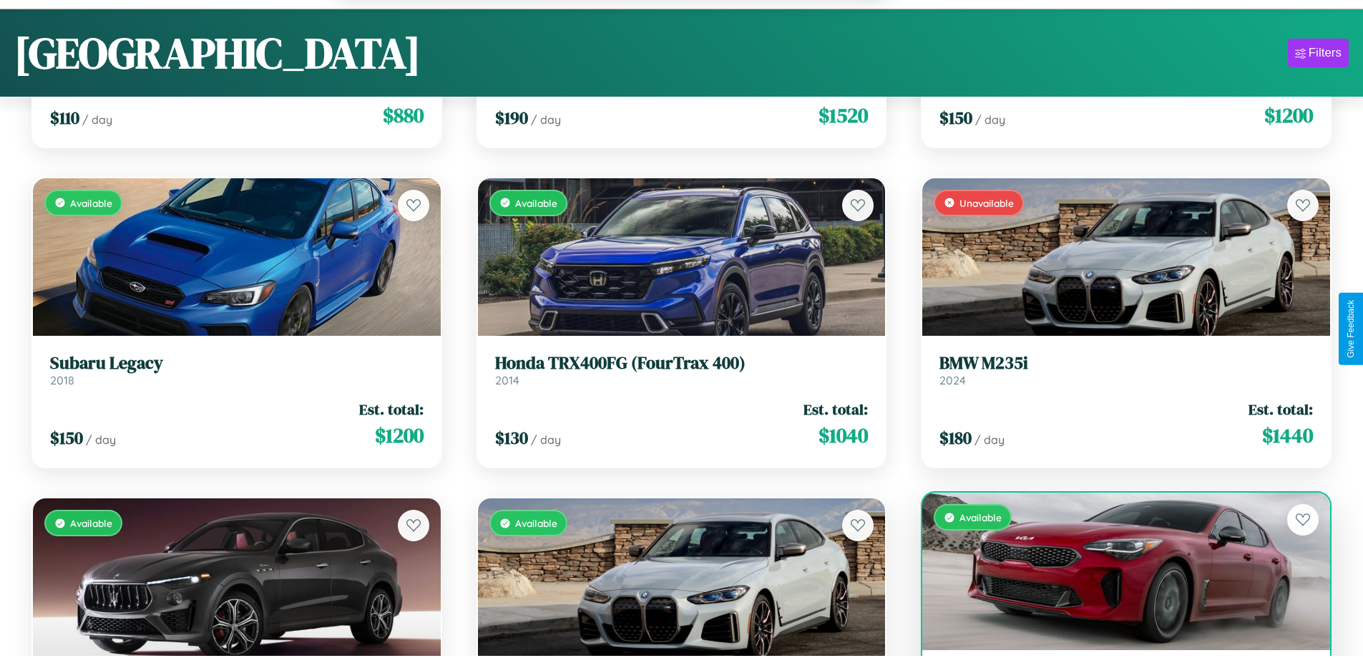
click at [1117, 579] on div "Available" at bounding box center [1126, 570] width 408 height 157
click at [1117, 573] on div "Available" at bounding box center [1126, 570] width 408 height 157
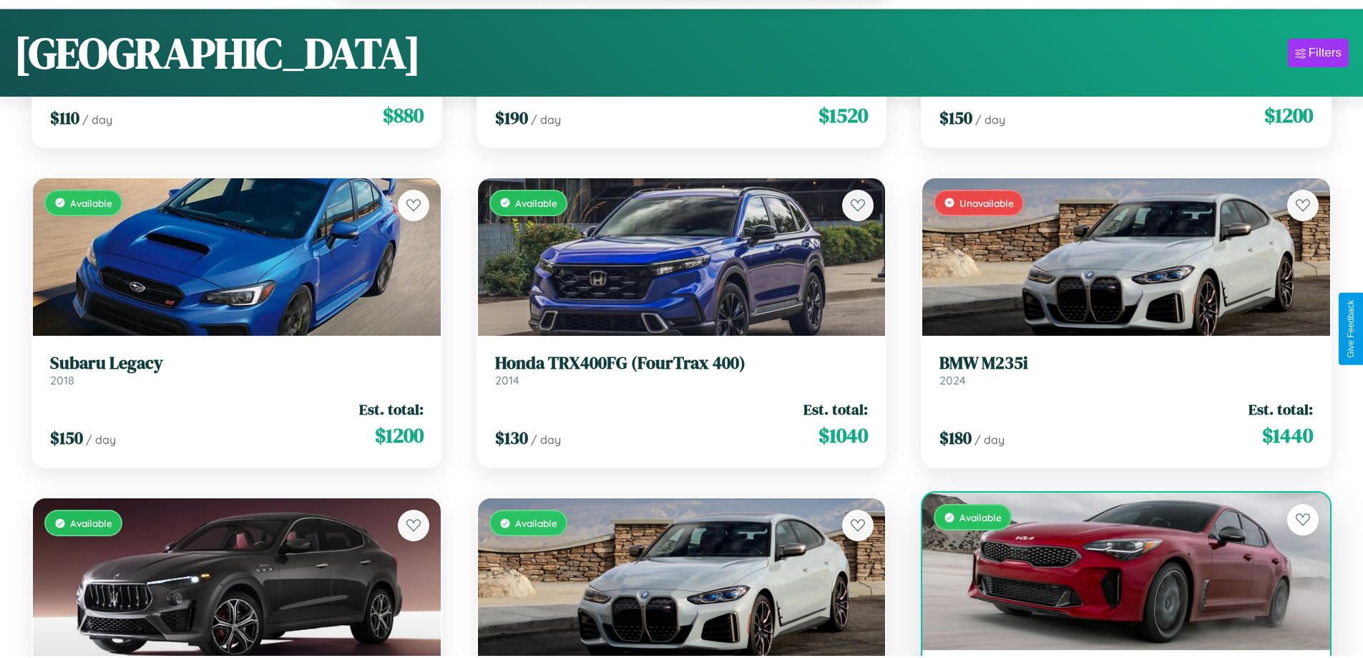
click at [1117, 573] on div "Available" at bounding box center [1126, 570] width 408 height 157
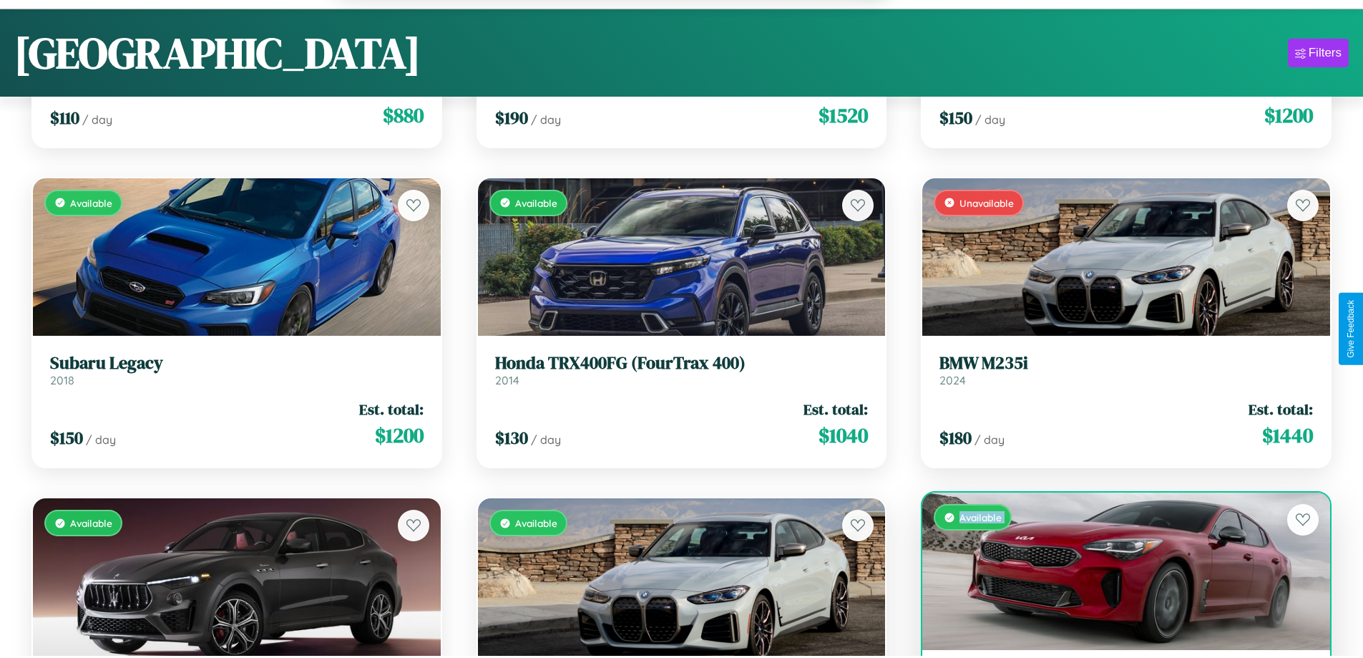
click at [1117, 573] on div "Available" at bounding box center [1126, 570] width 408 height 157
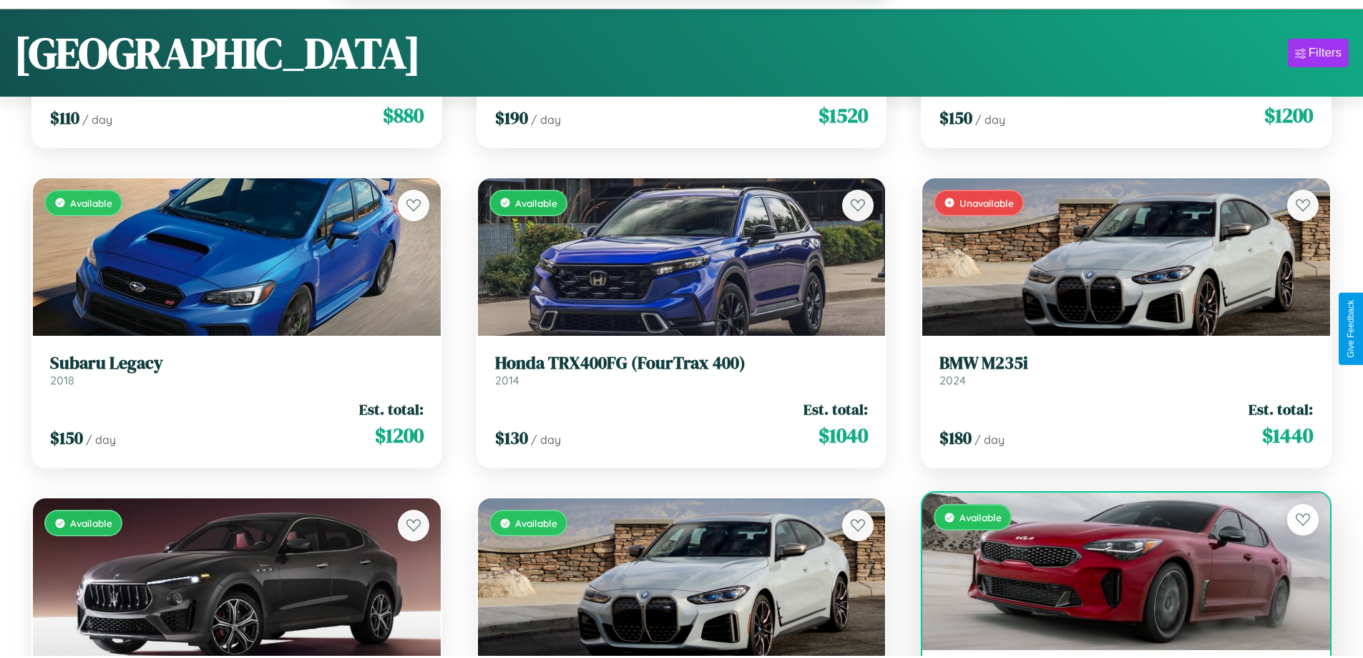
click at [1117, 573] on div "Available" at bounding box center [1126, 570] width 408 height 157
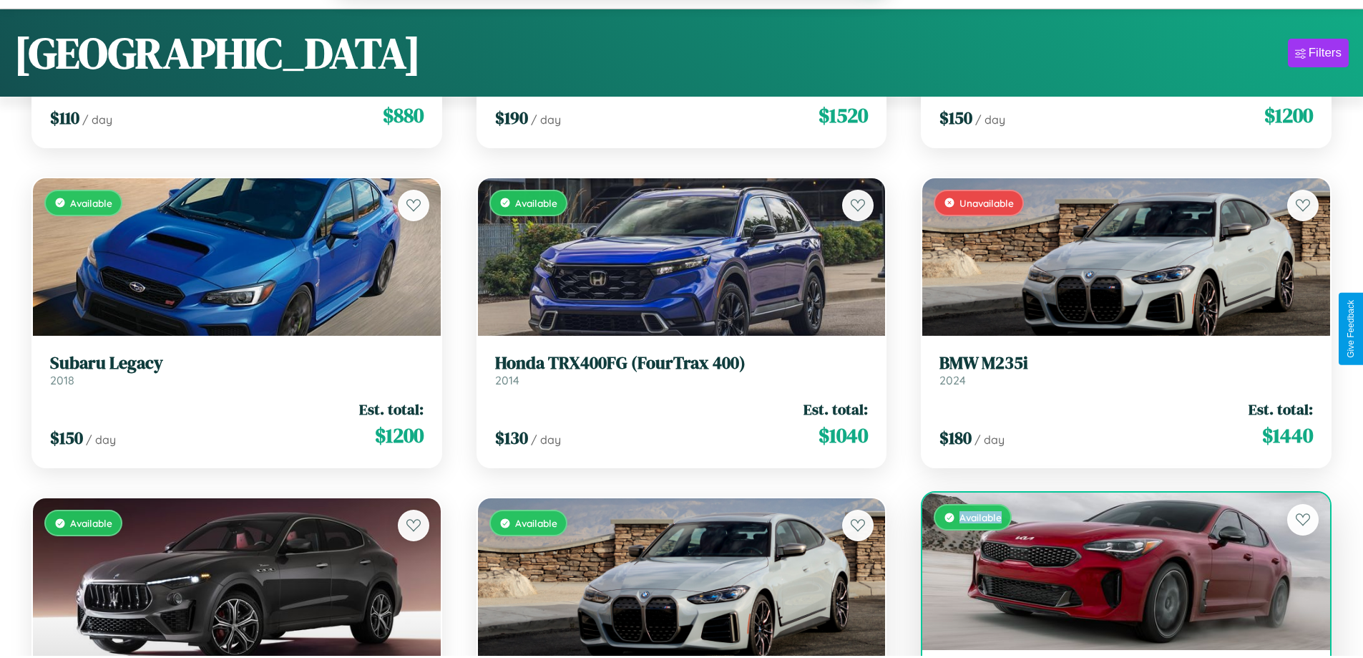
click at [1117, 573] on div "Available" at bounding box center [1126, 570] width 408 height 157
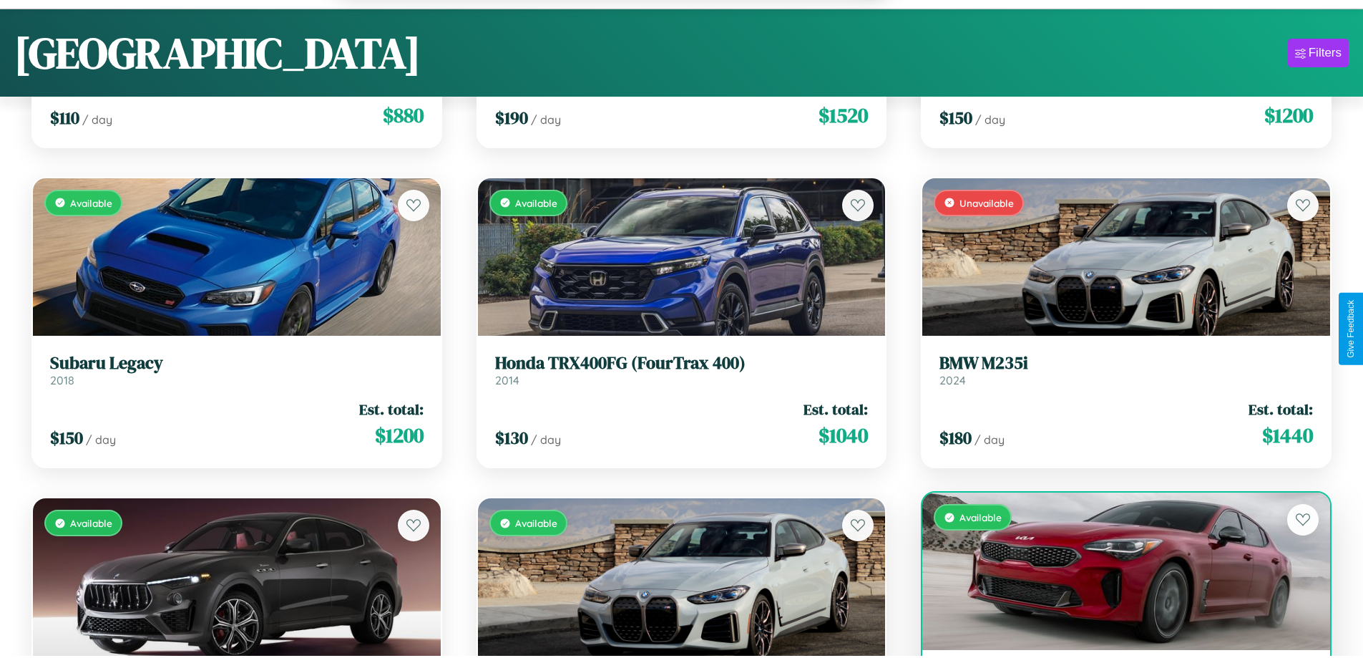
scroll to position [11518, 0]
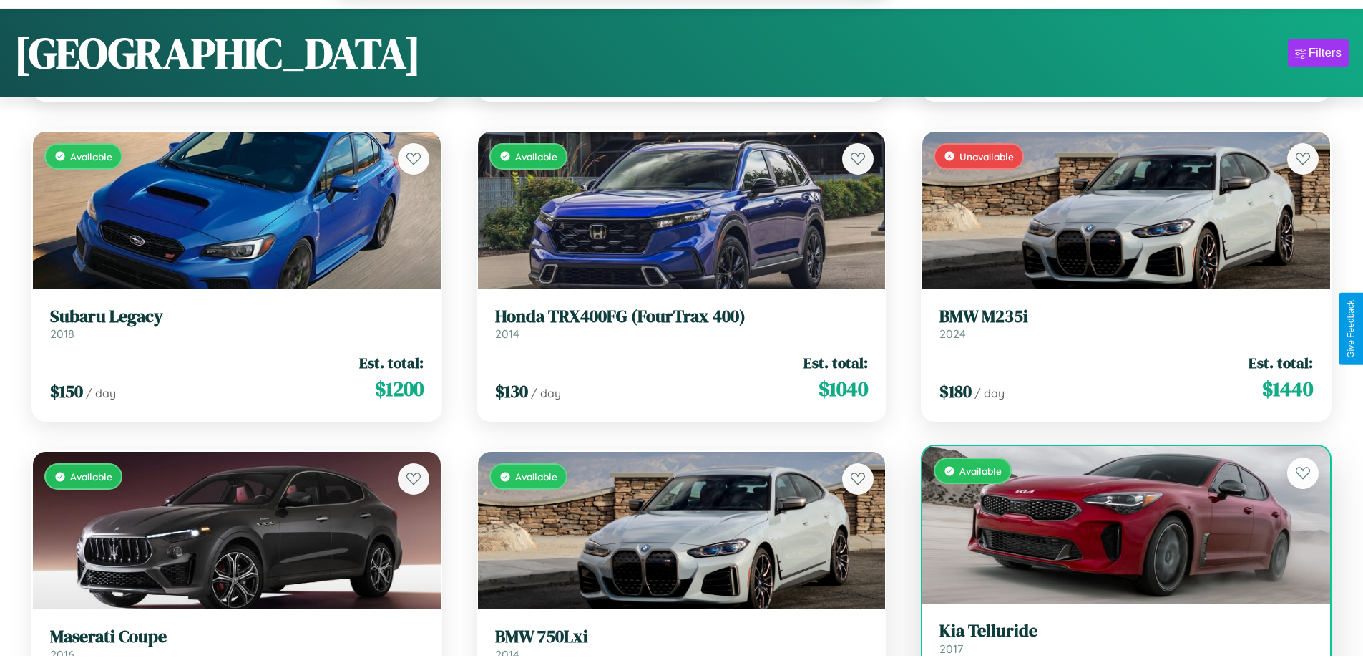
click at [1117, 640] on h3 "Kia Telluride" at bounding box center [1127, 630] width 374 height 21
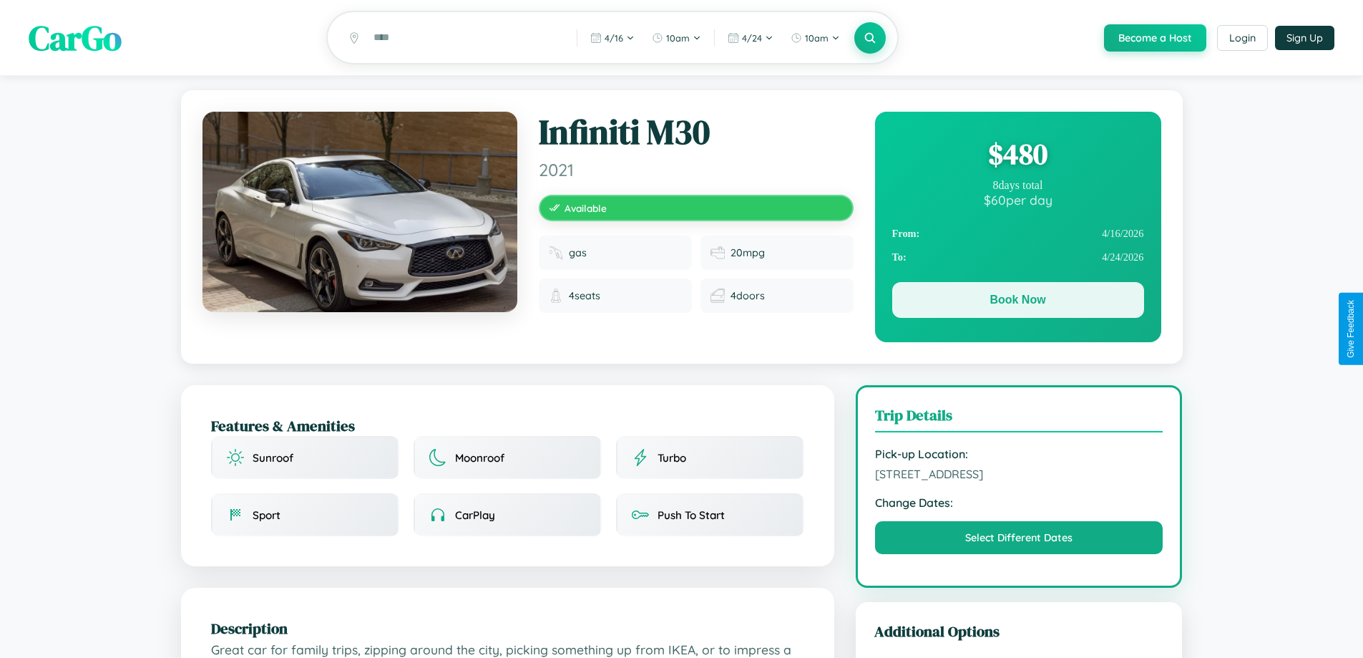
click at [1018, 302] on button "Book Now" at bounding box center [1018, 300] width 252 height 36
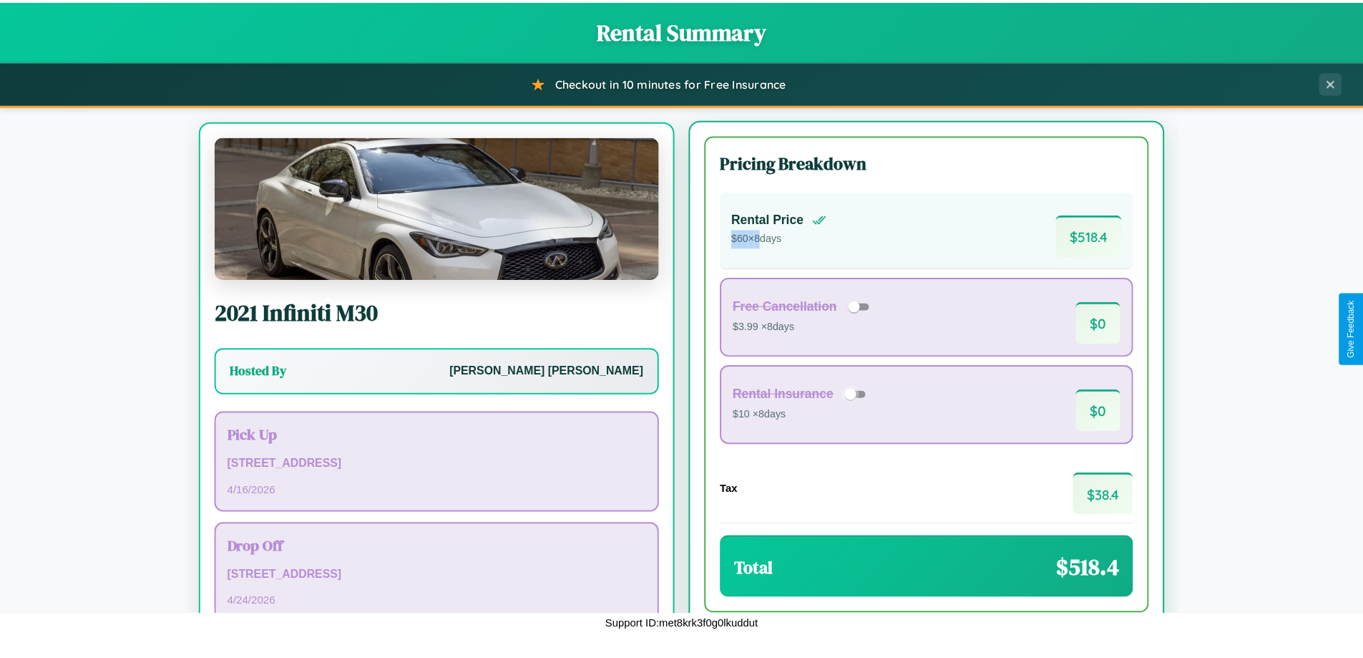
scroll to position [67, 0]
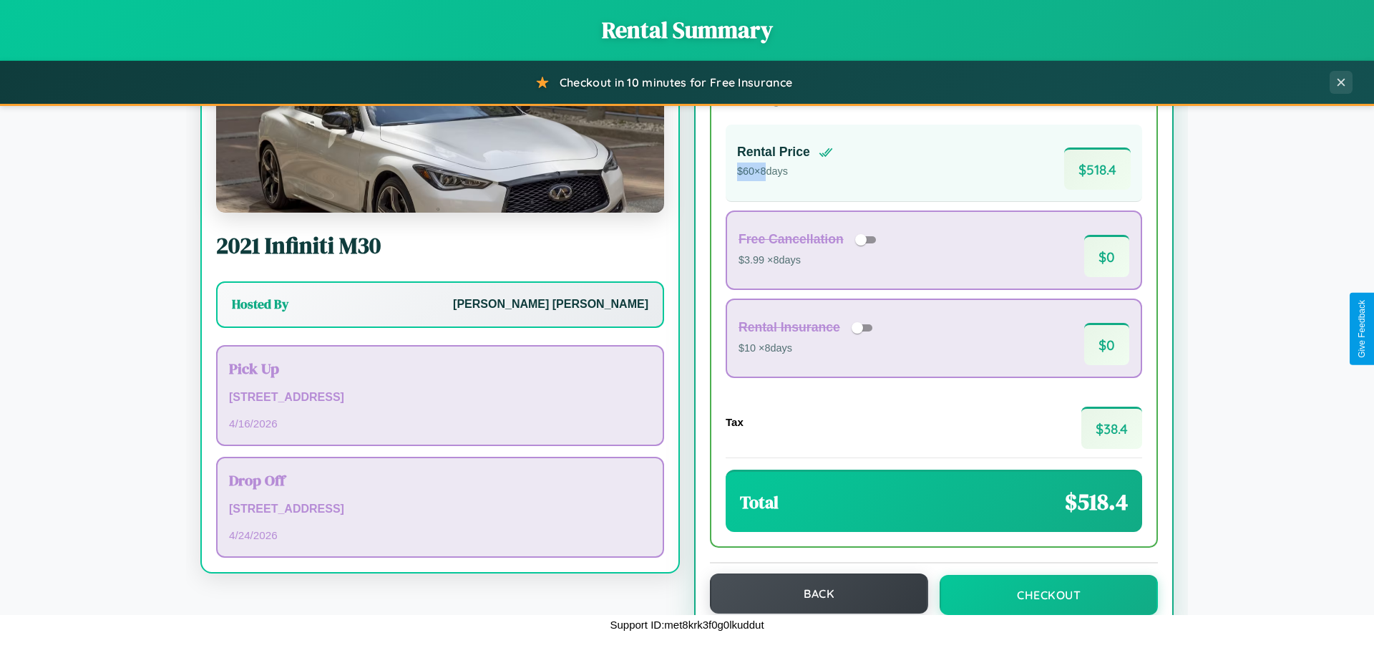
click at [812, 593] on button "Back" at bounding box center [819, 593] width 218 height 40
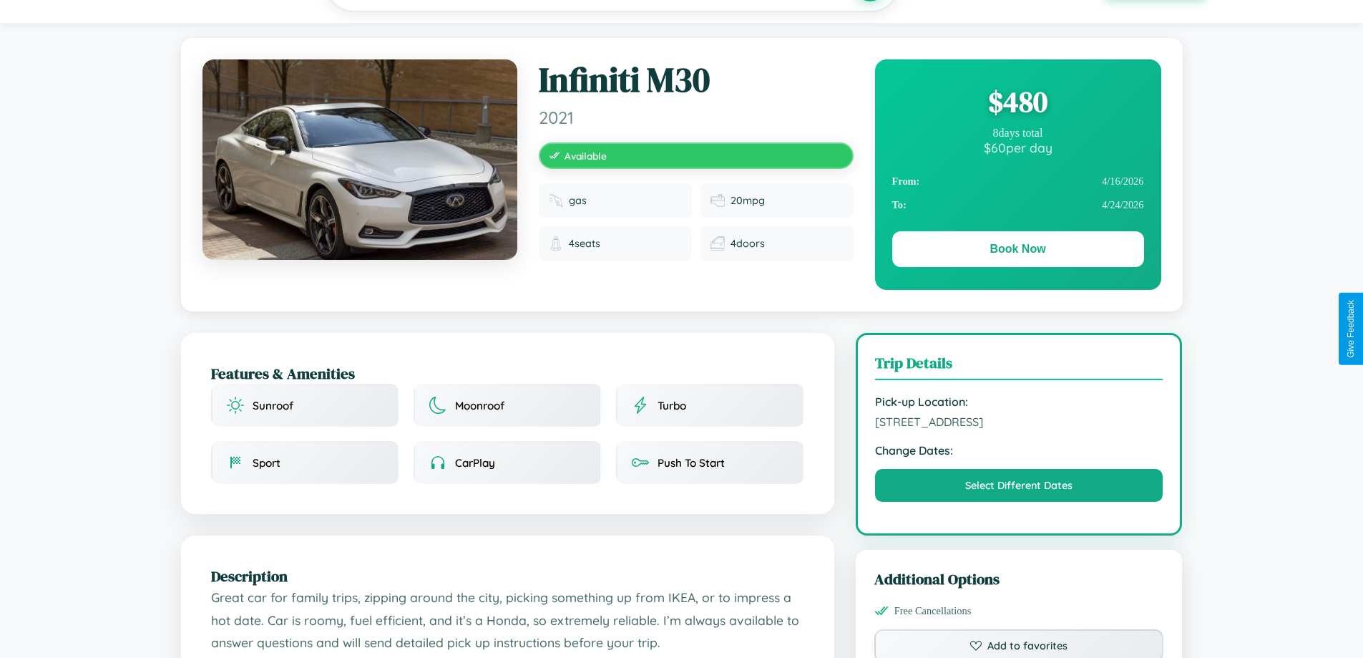
scroll to position [839, 0]
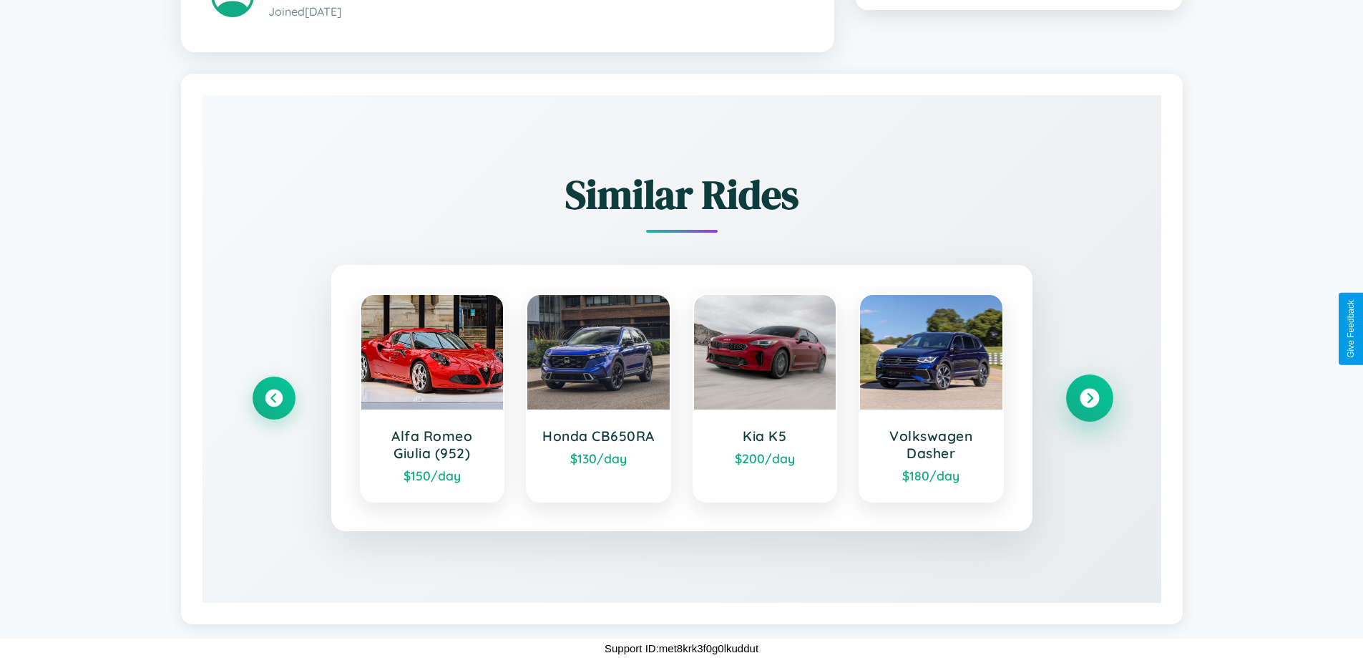
click at [1089, 397] on icon at bounding box center [1089, 397] width 19 height 19
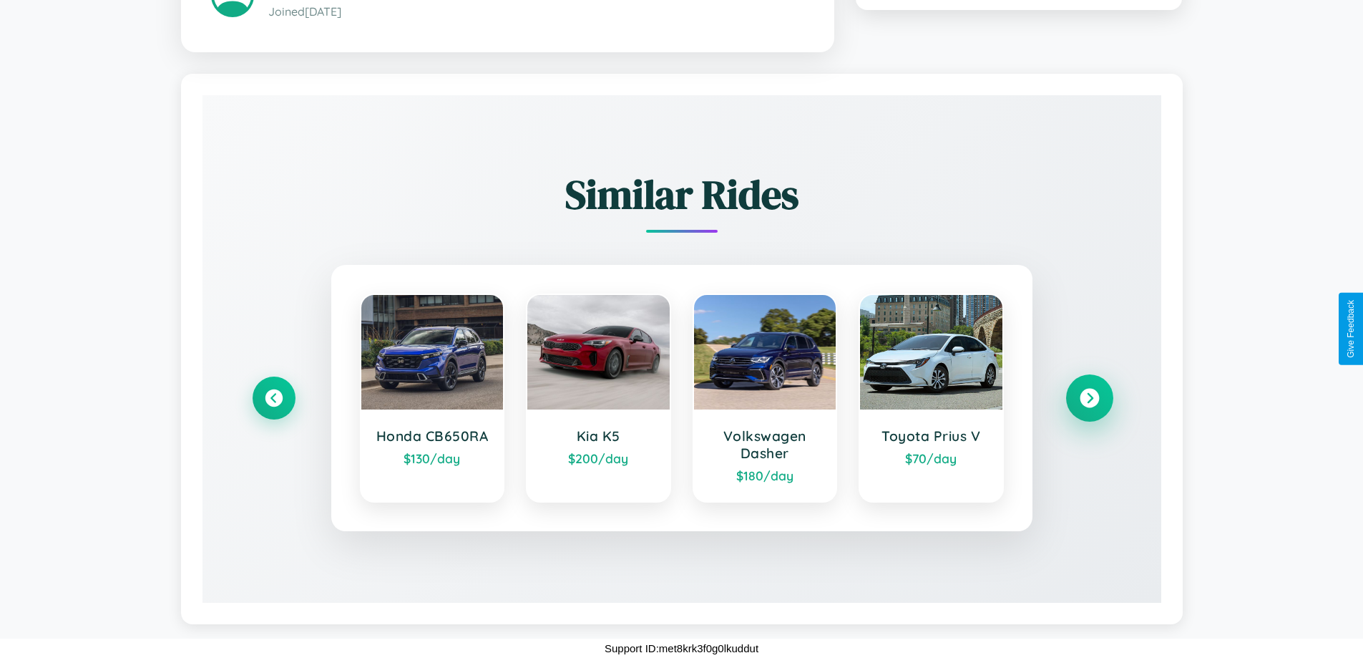
click at [1089, 397] on icon at bounding box center [1089, 397] width 19 height 19
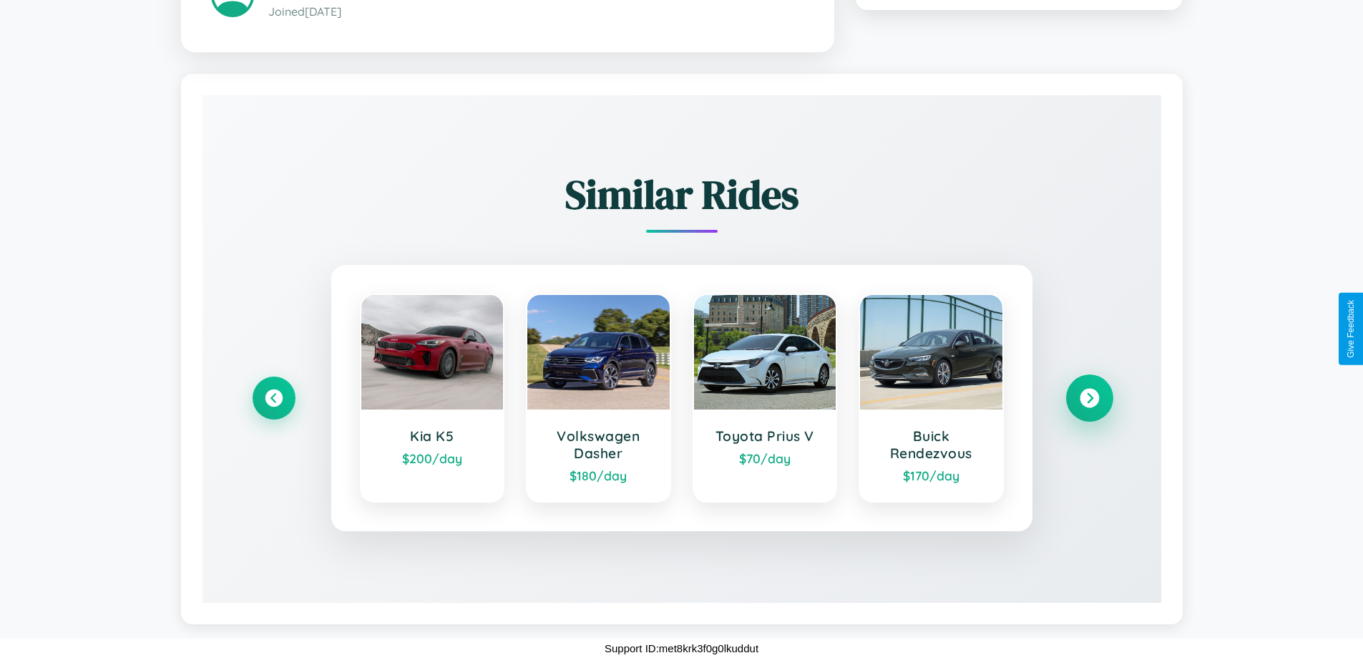
click at [1089, 397] on icon at bounding box center [1089, 397] width 19 height 19
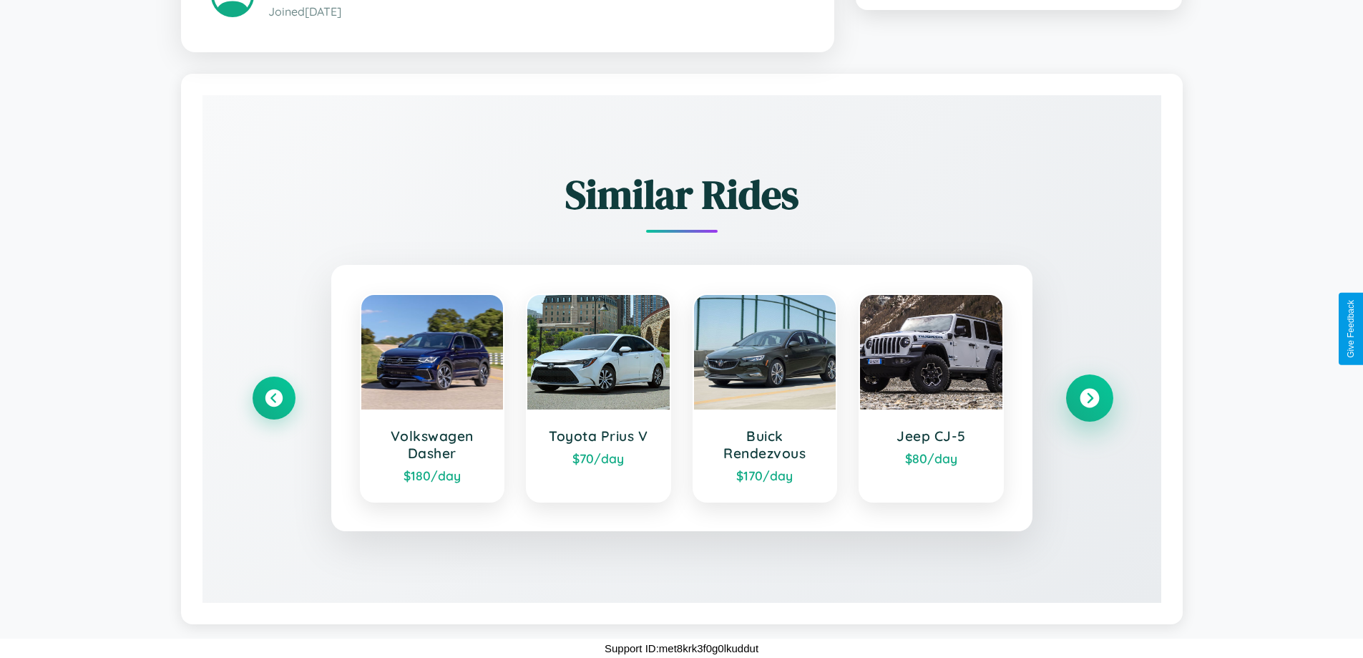
click at [1089, 397] on icon at bounding box center [1089, 397] width 19 height 19
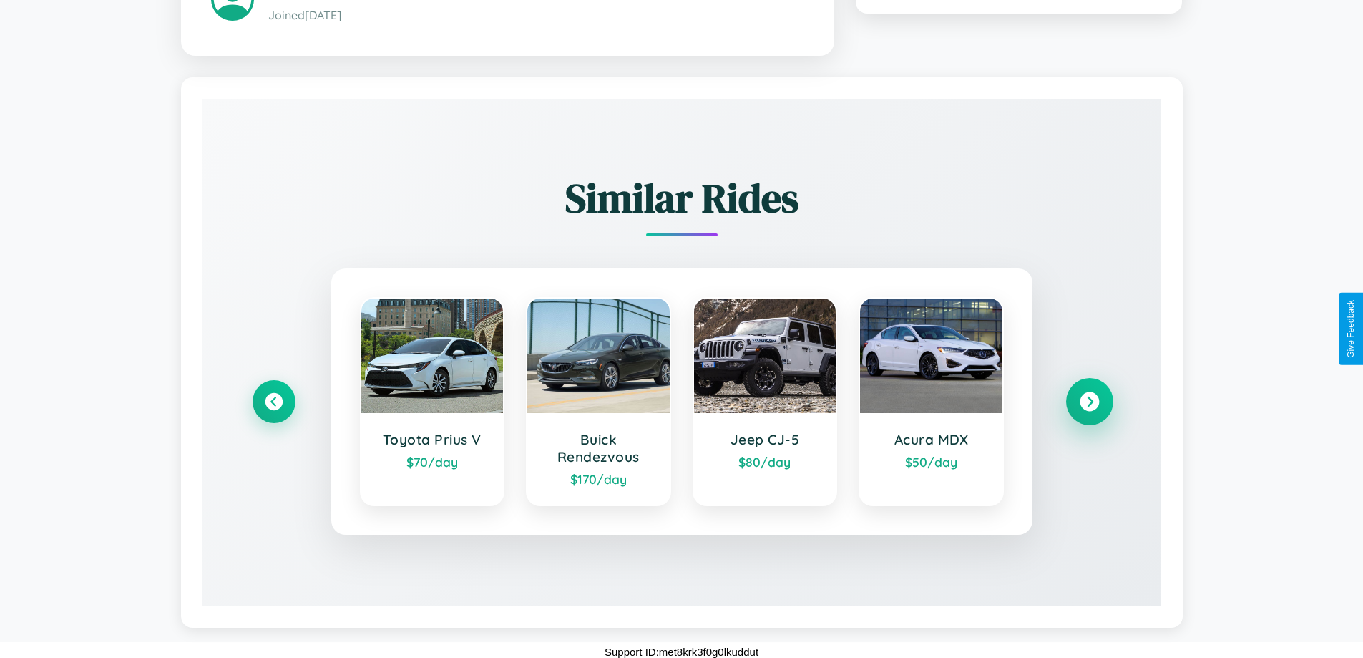
scroll to position [147, 0]
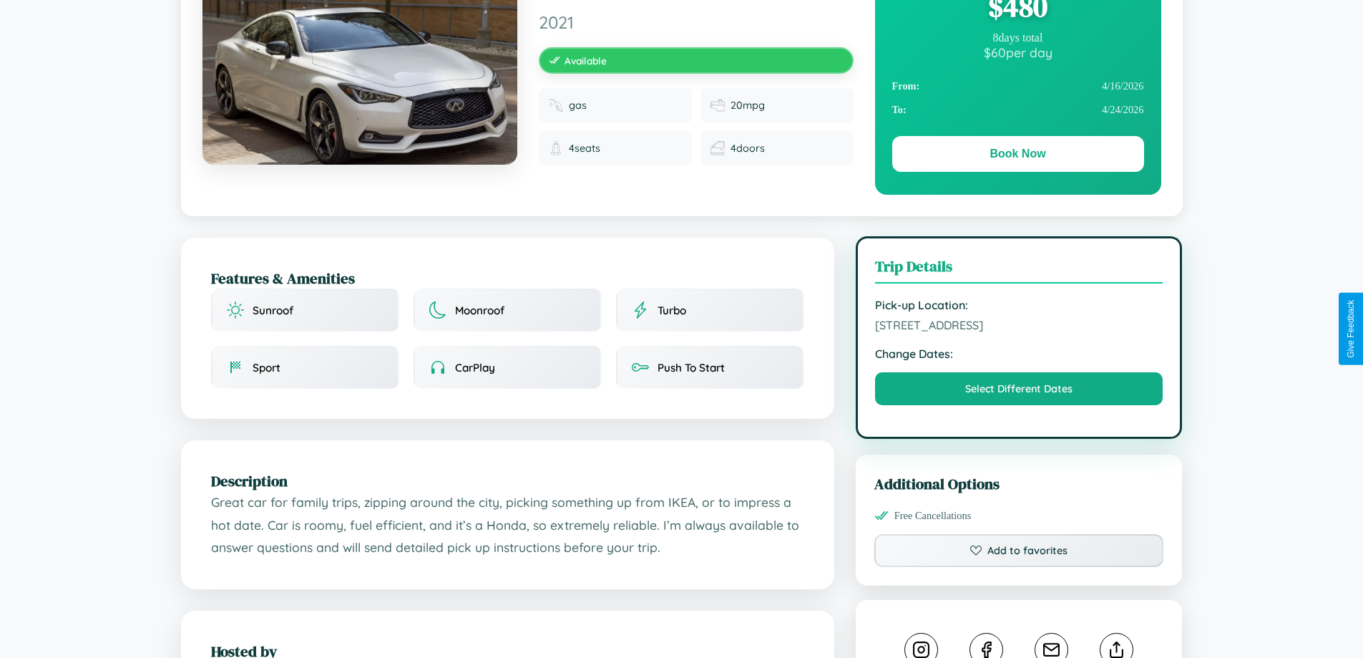
click at [1019, 327] on span "4792 Second Street Yokohama 38345 Japan" at bounding box center [1019, 325] width 288 height 14
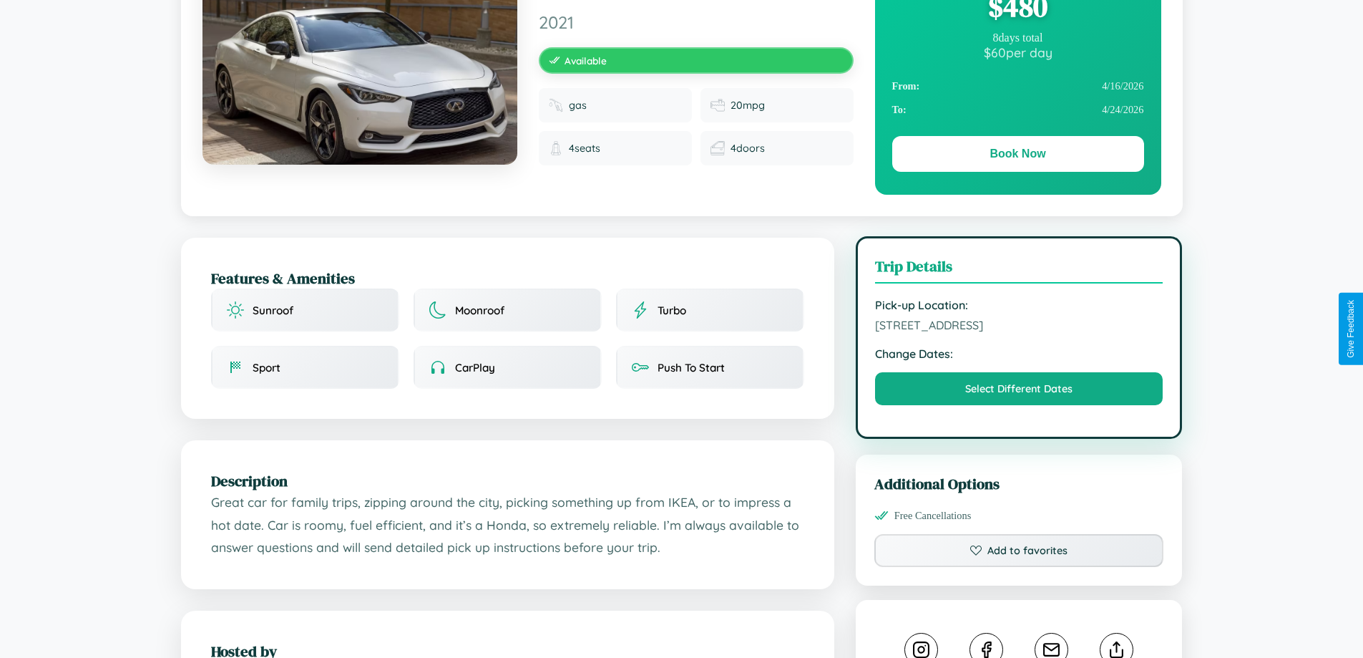
click at [1019, 327] on span "4792 Second Street Yokohama 38345 Japan" at bounding box center [1019, 325] width 288 height 14
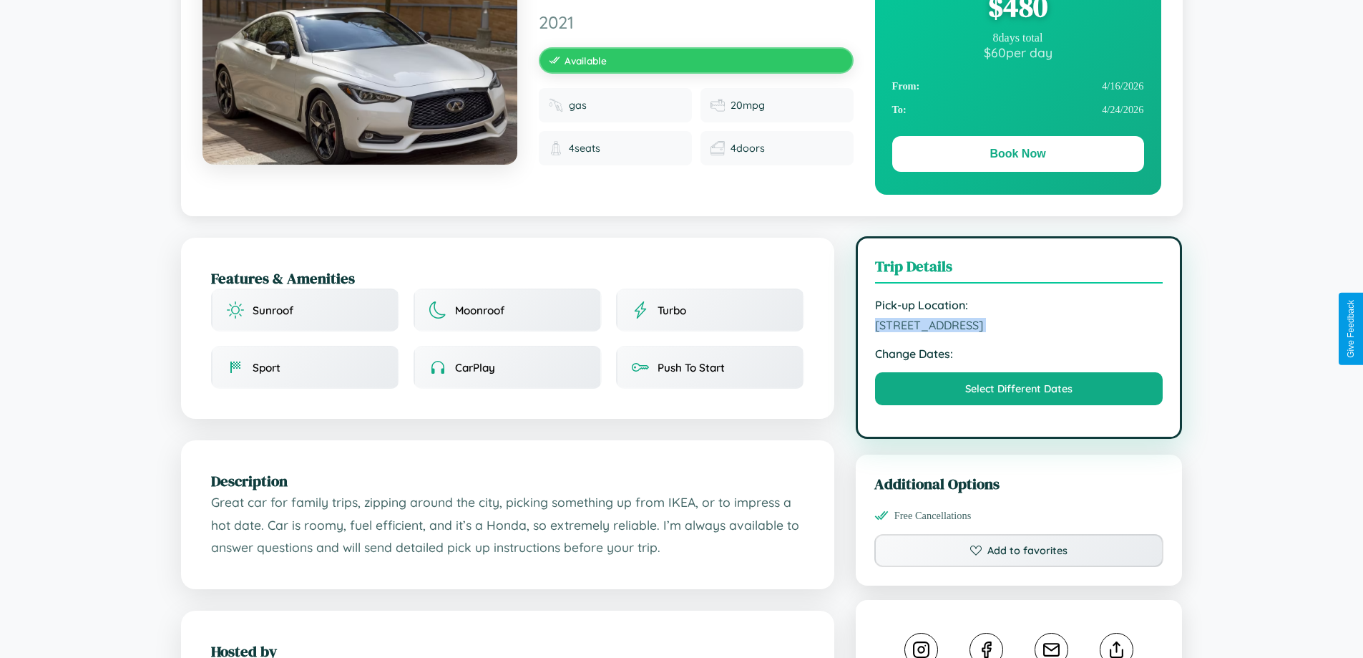
click at [1019, 327] on span "4792 Second Street Yokohama 38345 Japan" at bounding box center [1019, 325] width 288 height 14
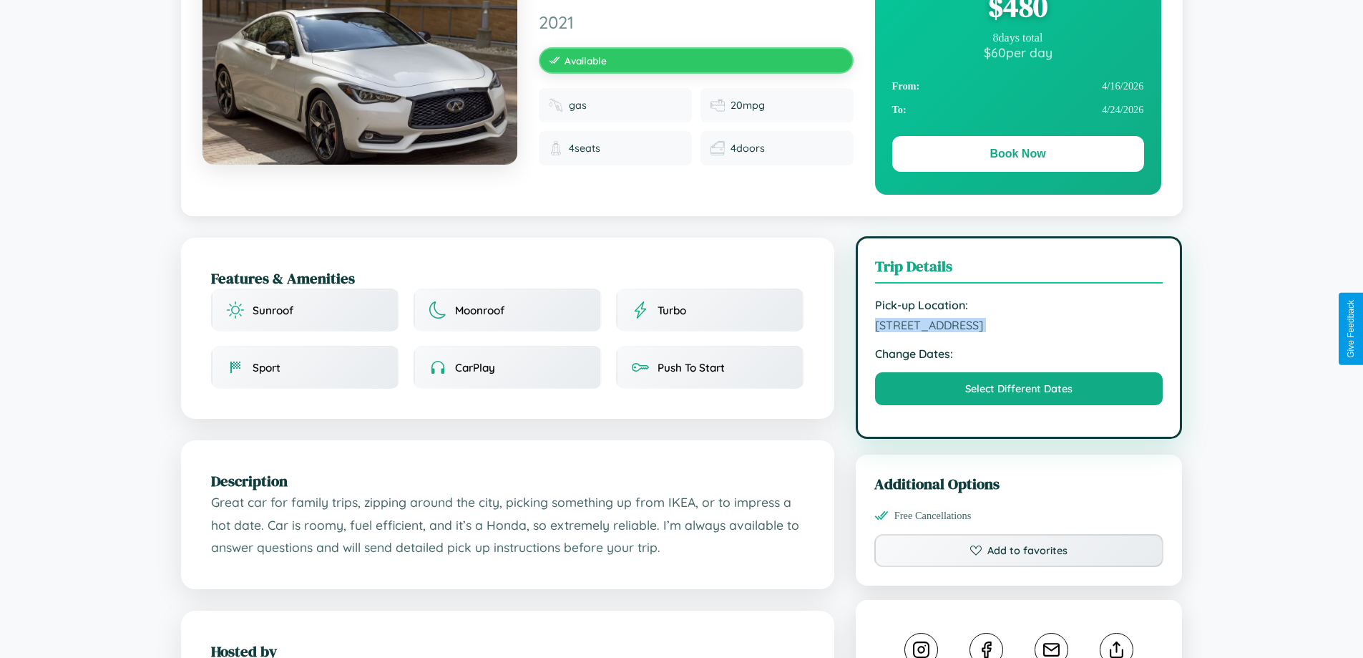
click at [1019, 327] on span "4792 Second Street Yokohama 38345 Japan" at bounding box center [1019, 325] width 288 height 14
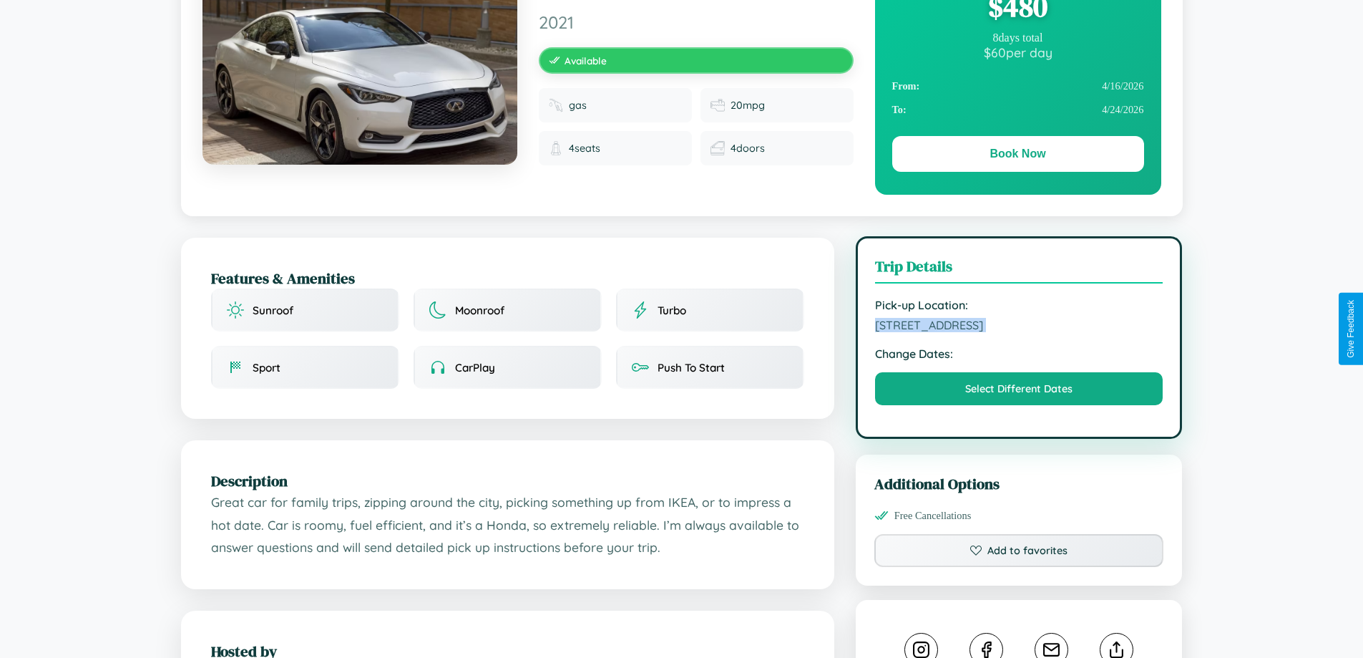
click at [1019, 327] on span "4792 Second Street Yokohama 38345 Japan" at bounding box center [1019, 325] width 288 height 14
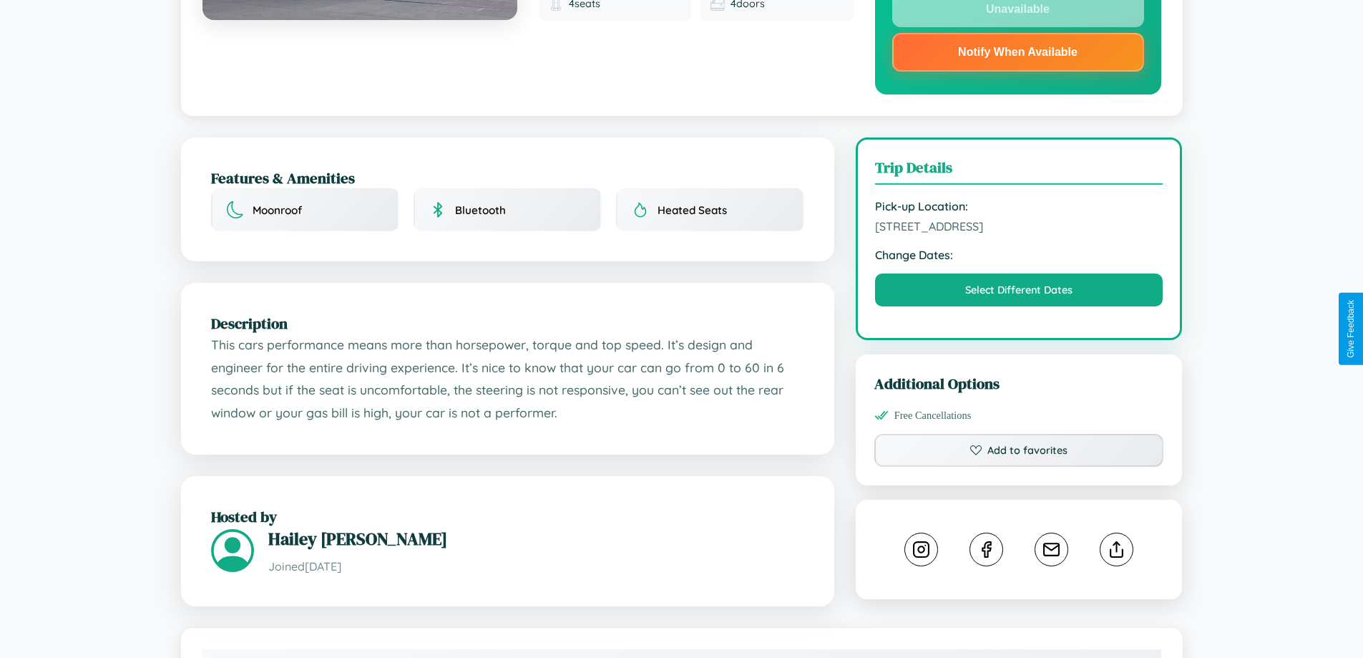
scroll to position [416, 0]
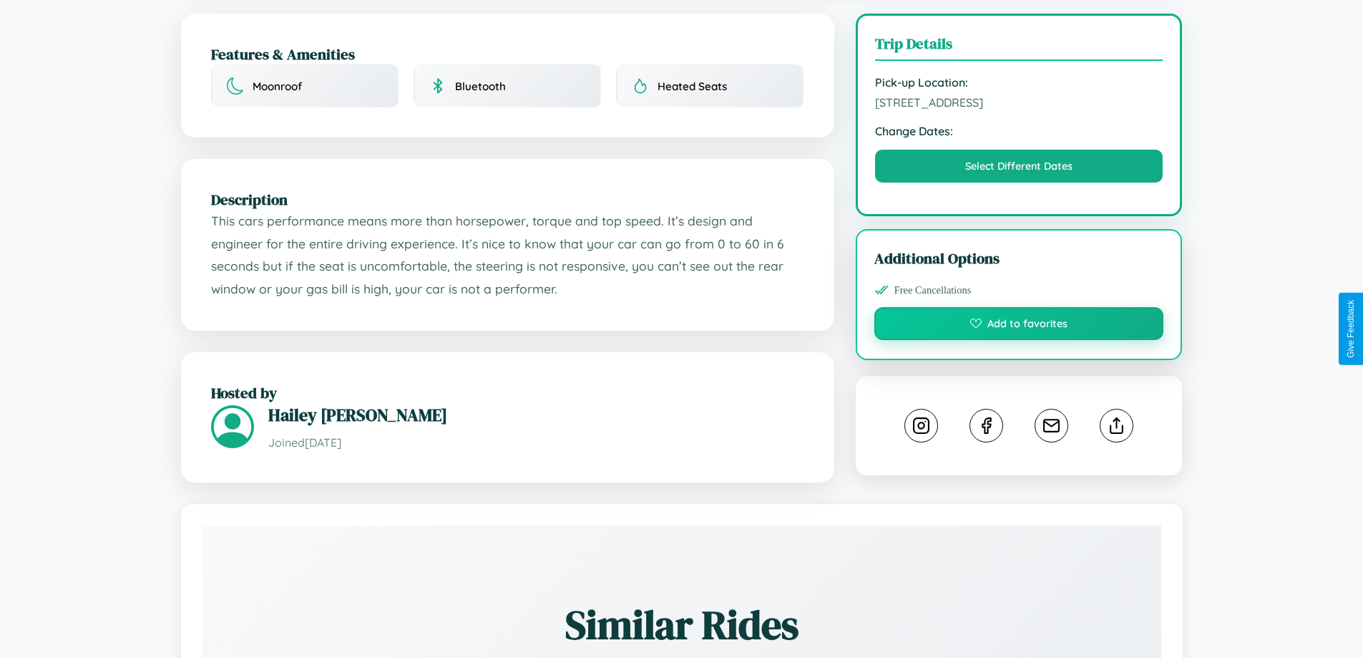
click at [1019, 326] on button "Add to favorites" at bounding box center [1020, 323] width 290 height 33
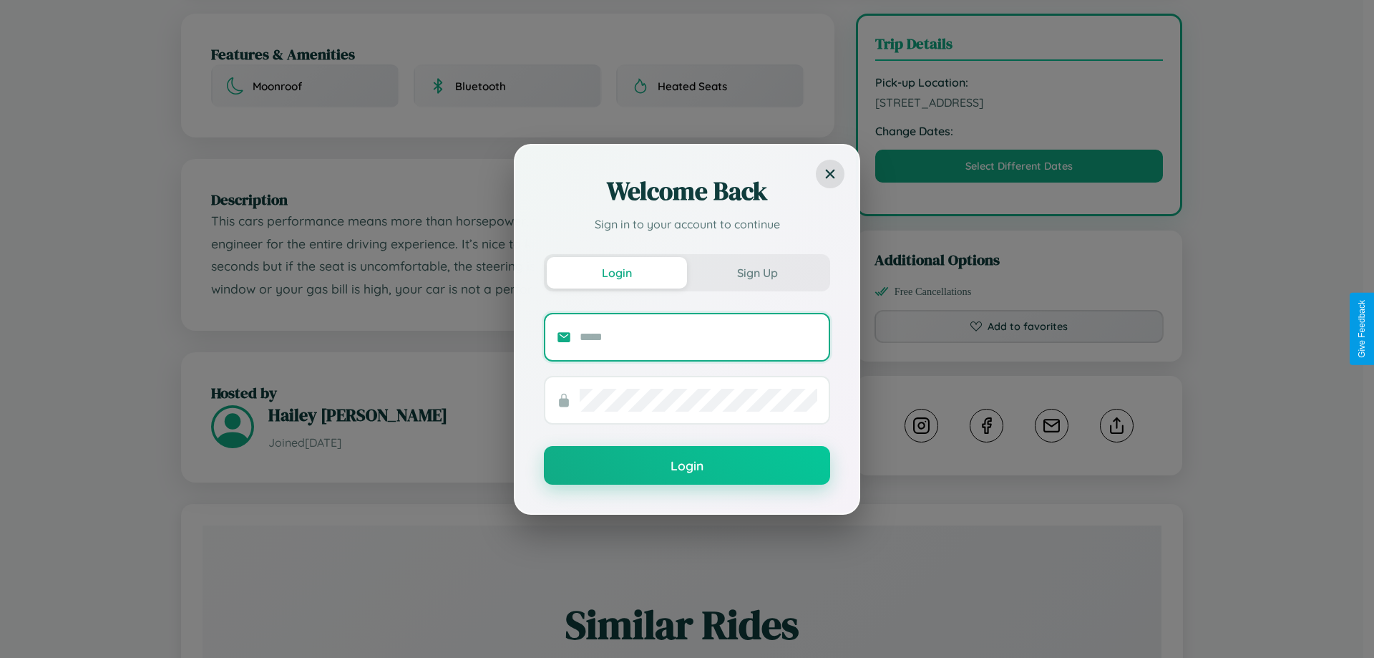
click at [698, 336] on input "text" at bounding box center [699, 337] width 238 height 23
type input "**********"
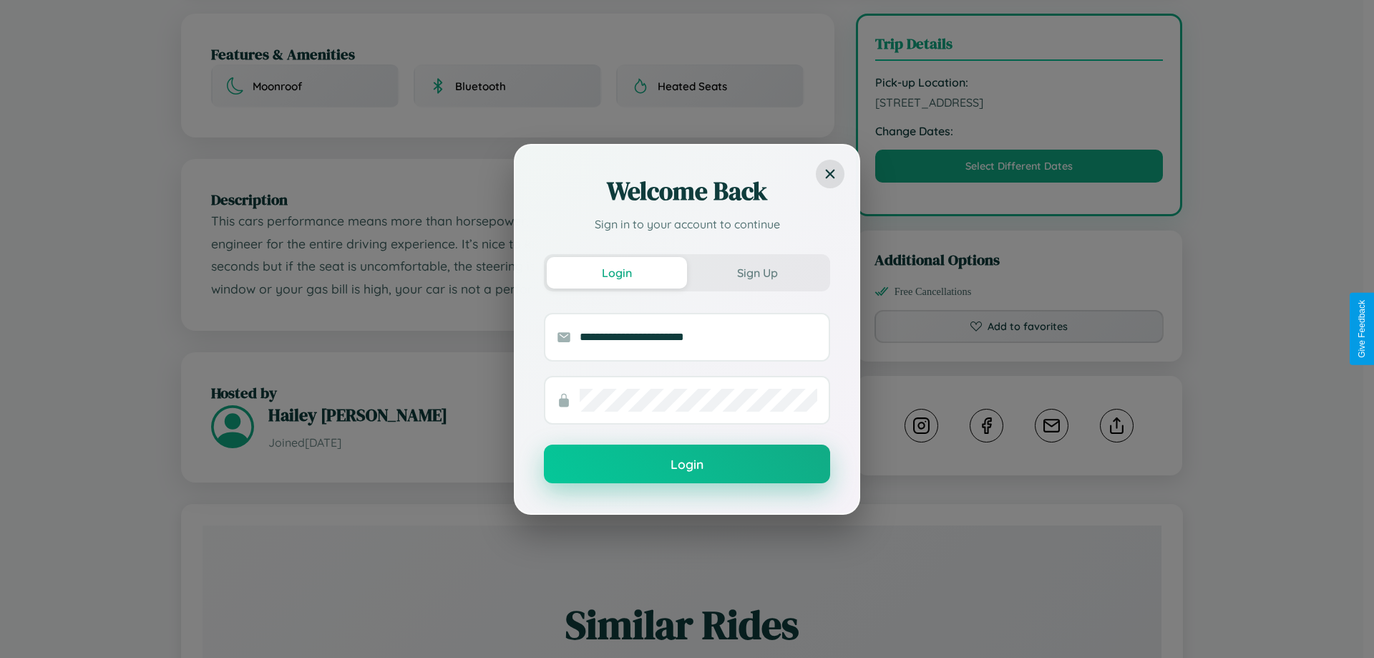
click at [687, 464] on button "Login" at bounding box center [687, 463] width 286 height 39
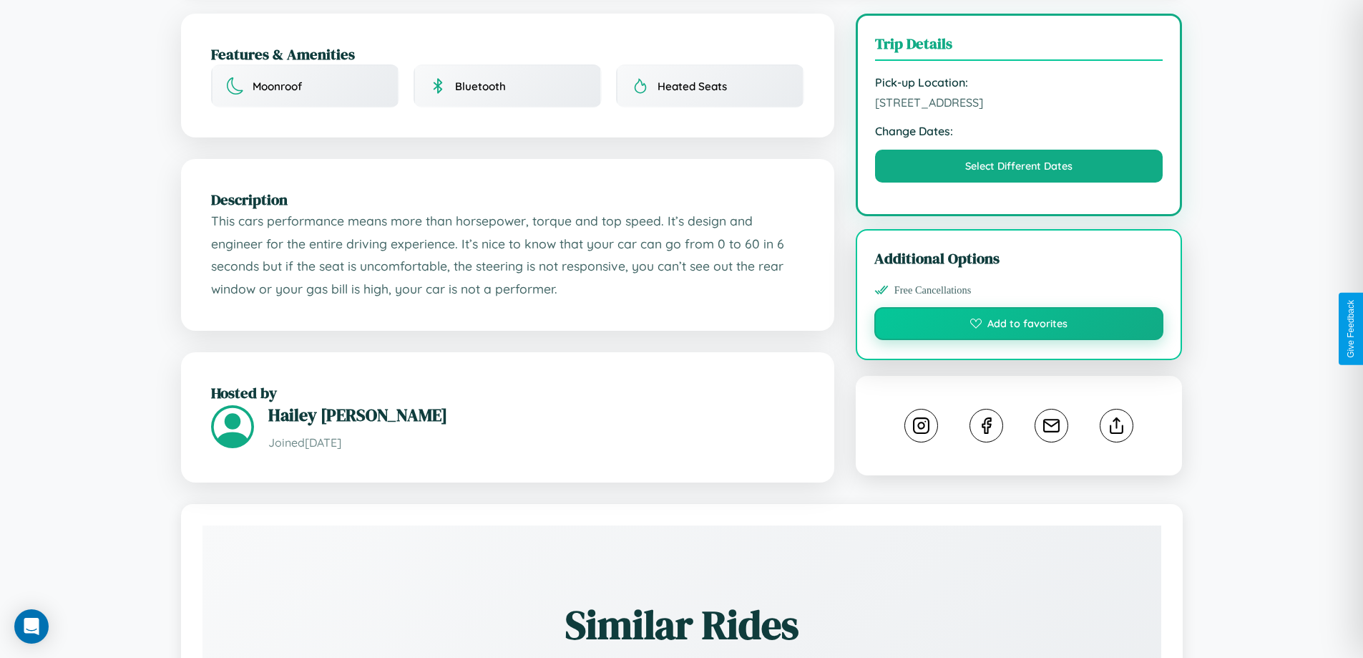
click at [1019, 327] on button "Add to favorites" at bounding box center [1020, 323] width 290 height 33
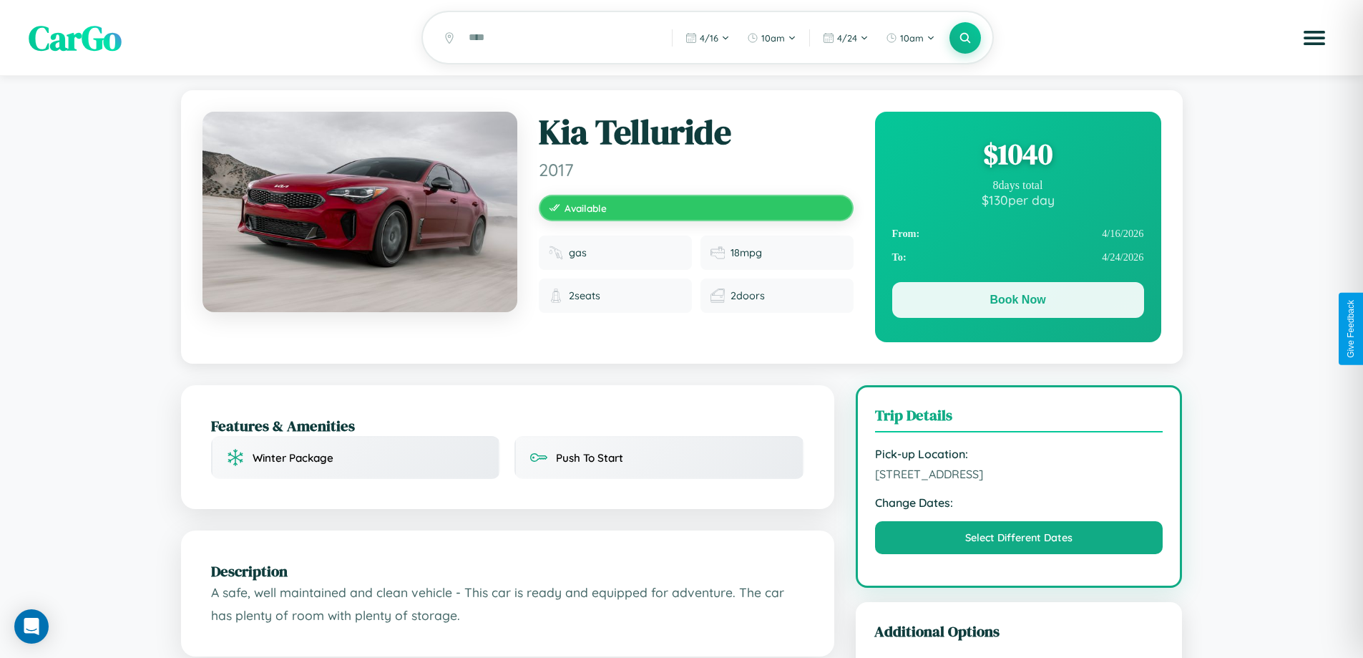
click at [1018, 303] on button "Book Now" at bounding box center [1018, 300] width 252 height 36
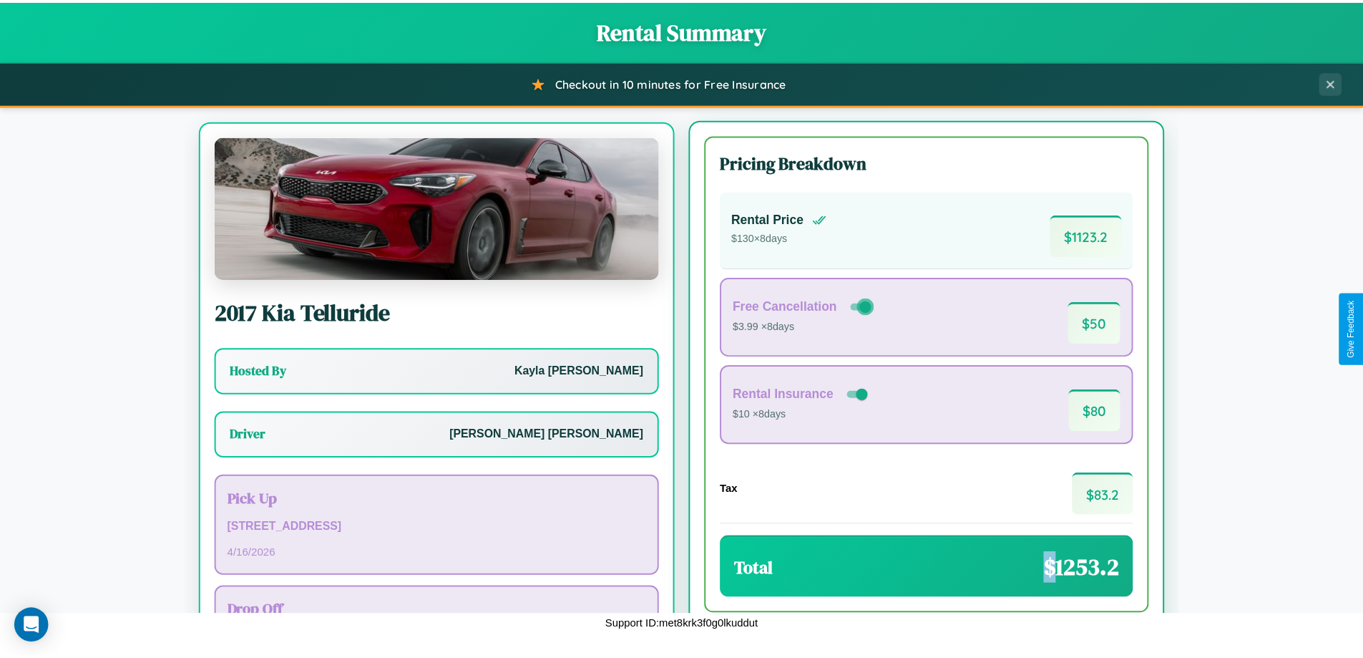
scroll to position [67, 0]
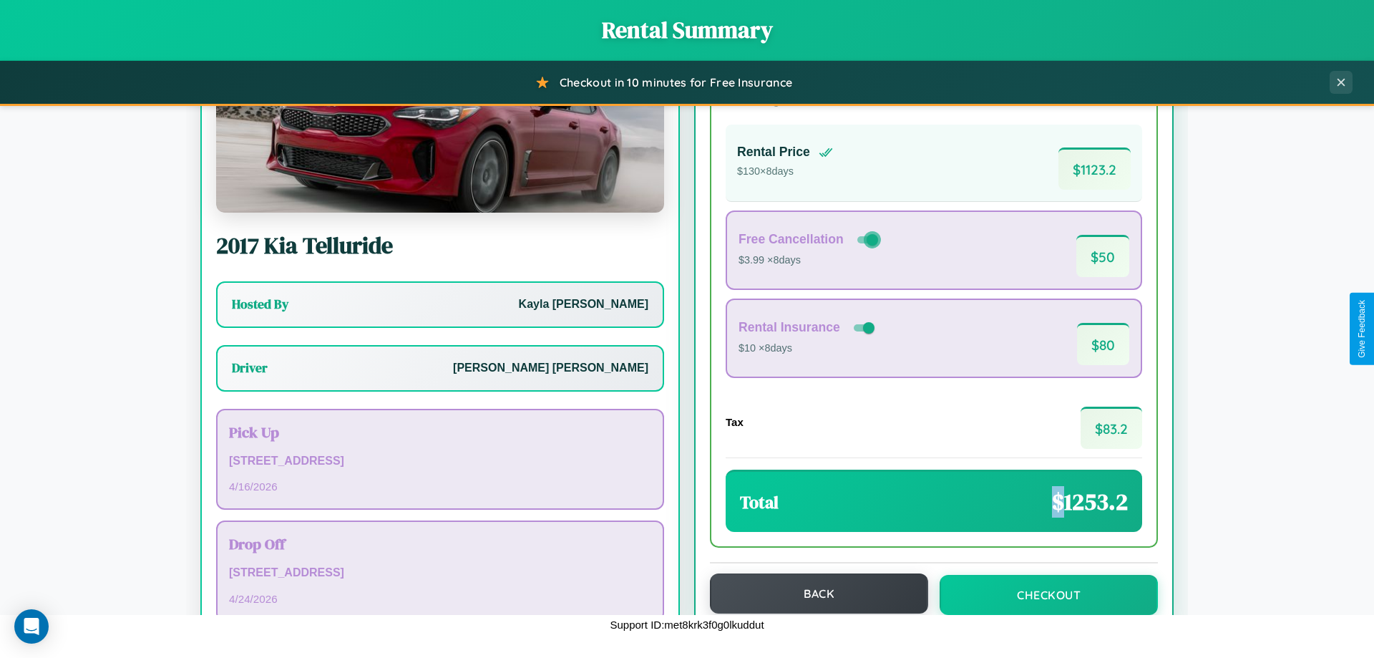
click at [812, 593] on button "Back" at bounding box center [819, 593] width 218 height 40
